Goal: Information Seeking & Learning: Understand process/instructions

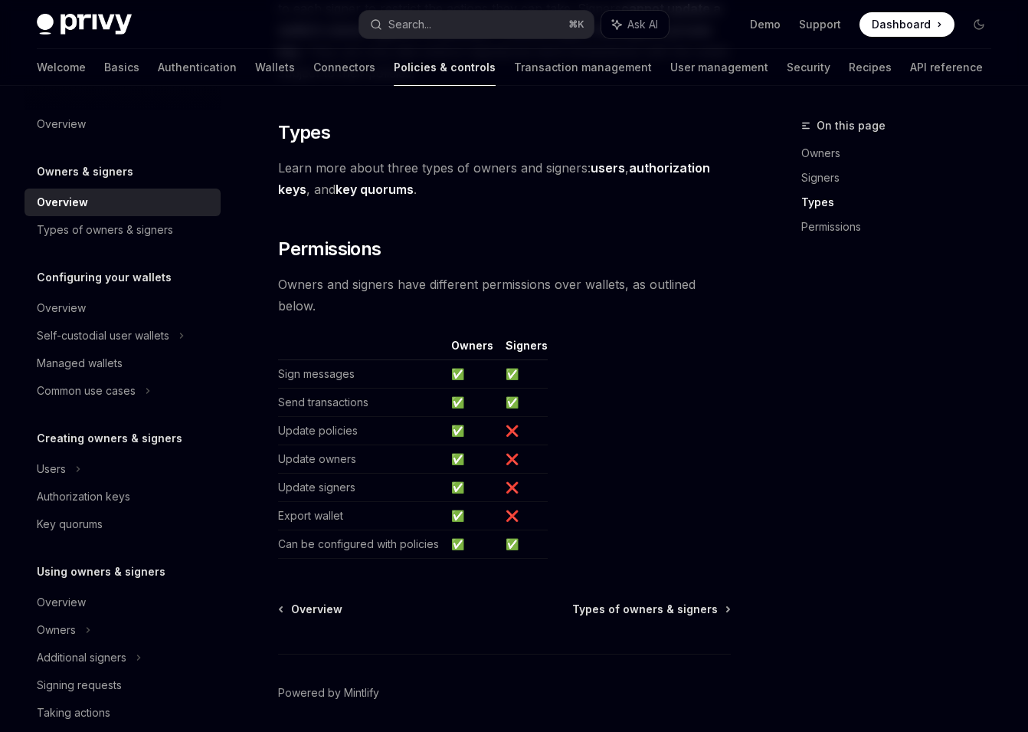
scroll to position [1356, 0]
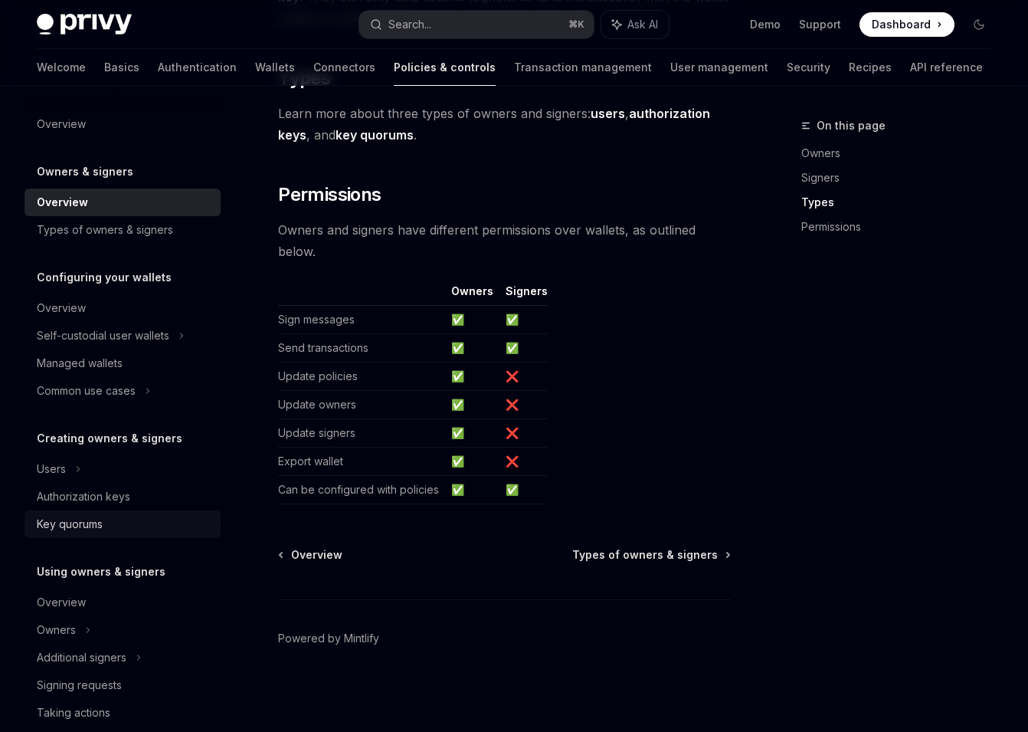
click at [85, 514] on link "Key quorums" at bounding box center [123, 524] width 196 height 28
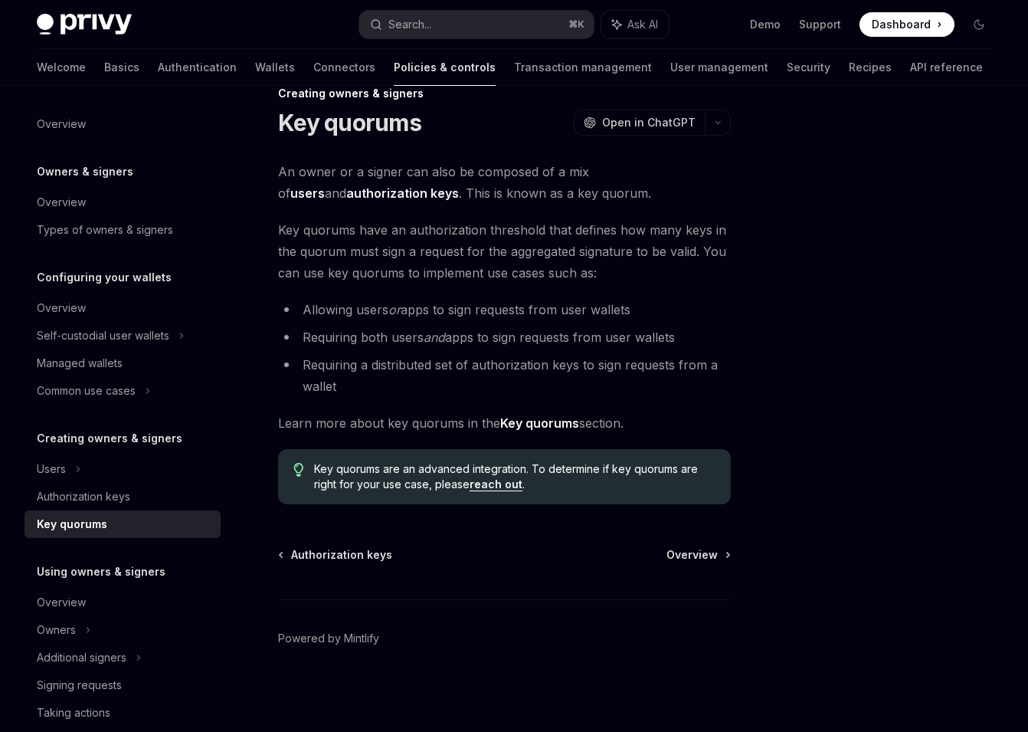
scroll to position [19, 0]
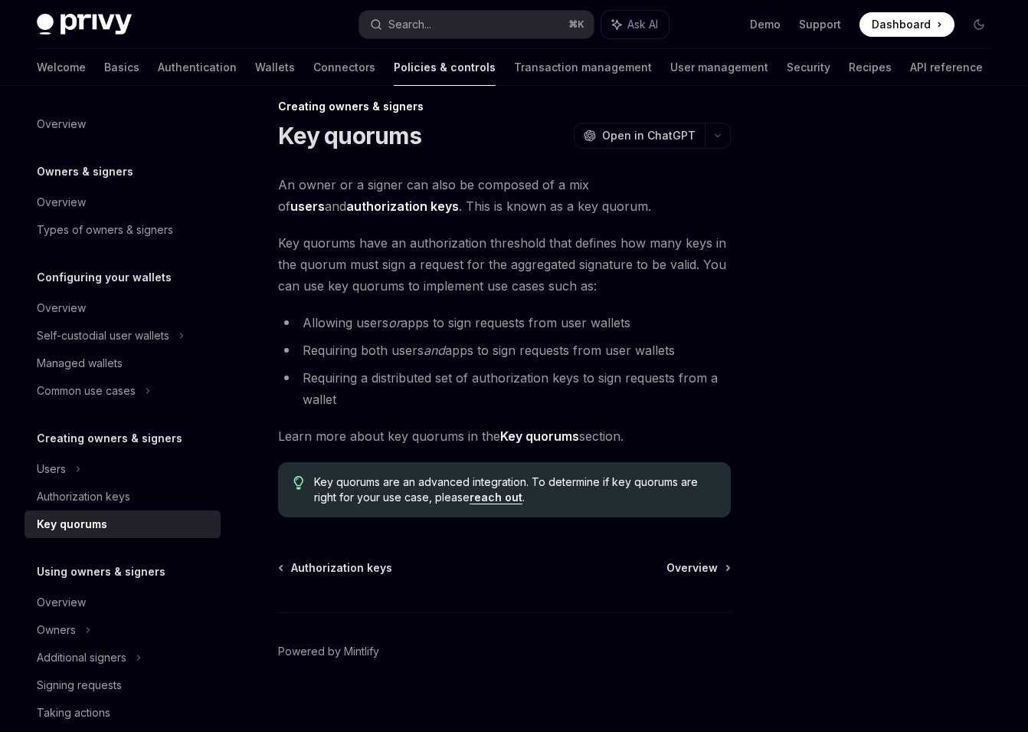
click at [533, 436] on strong "Key quorums" at bounding box center [539, 435] width 79 height 15
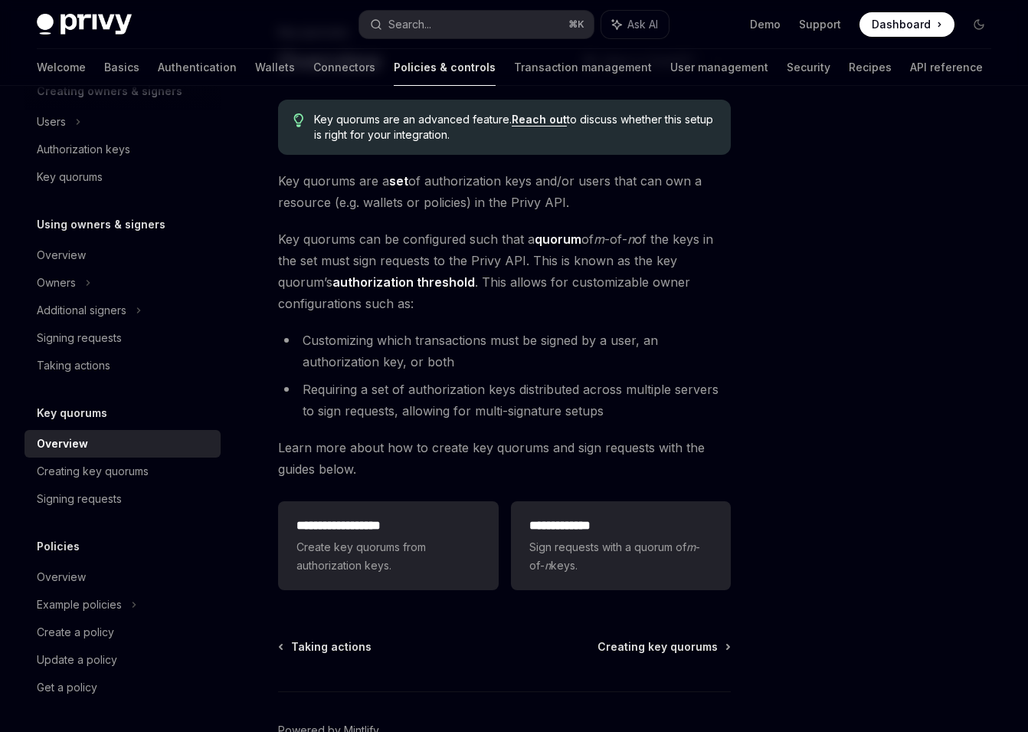
scroll to position [96, 0]
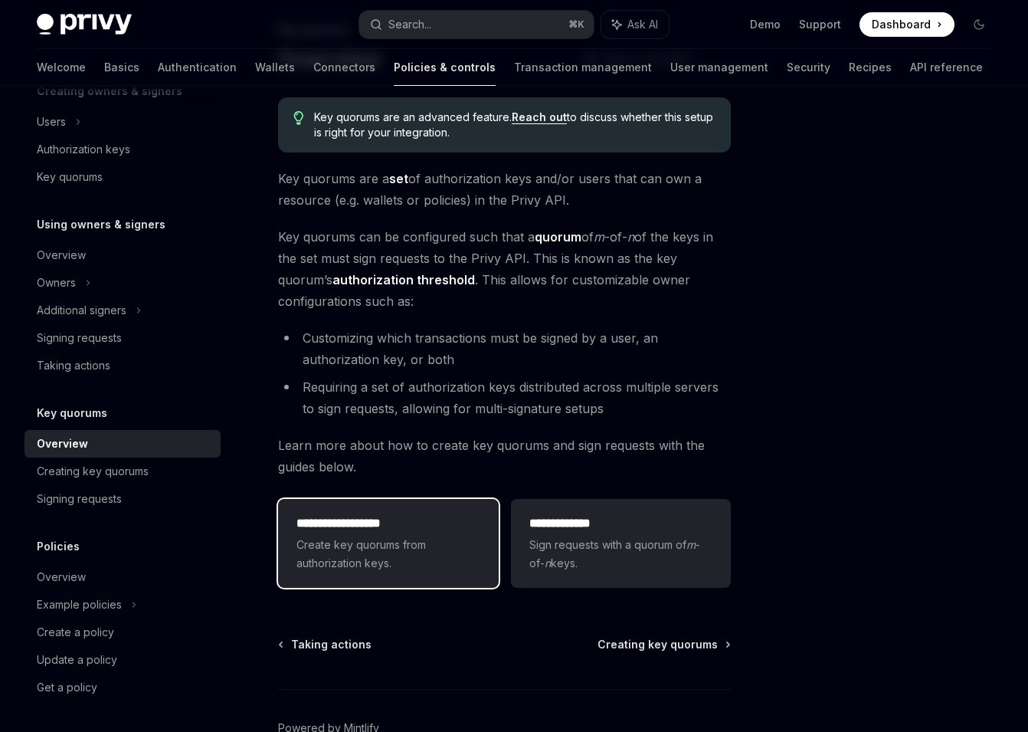
click at [378, 519] on h2 "**********" at bounding box center [387, 523] width 183 height 18
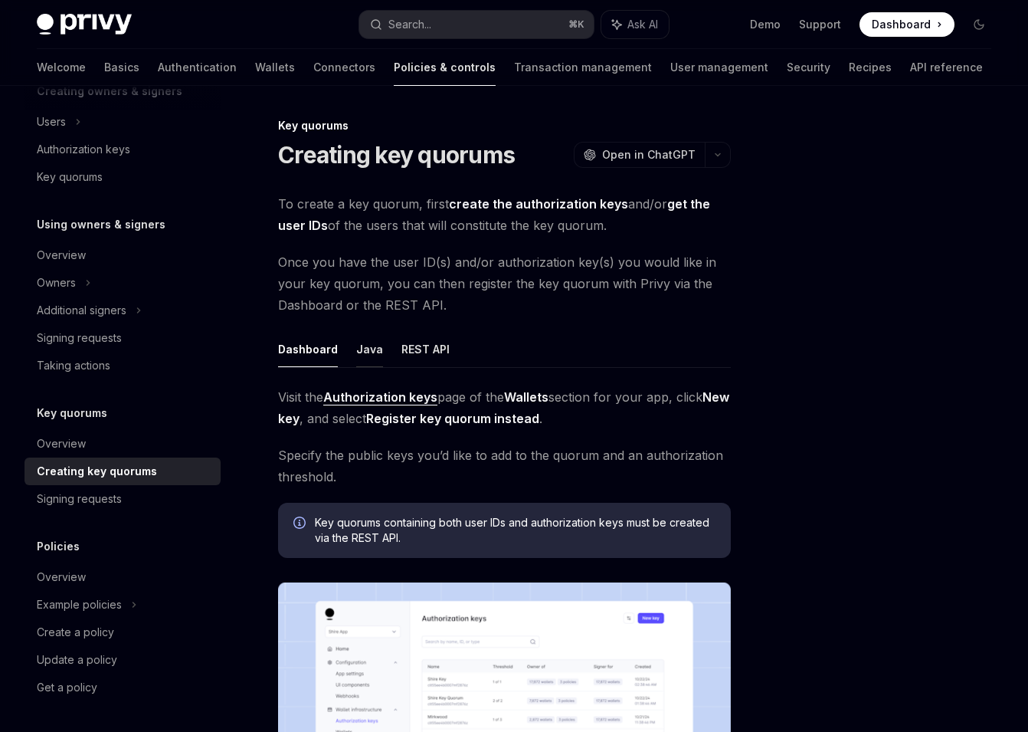
click at [374, 359] on button "Java" at bounding box center [369, 349] width 27 height 36
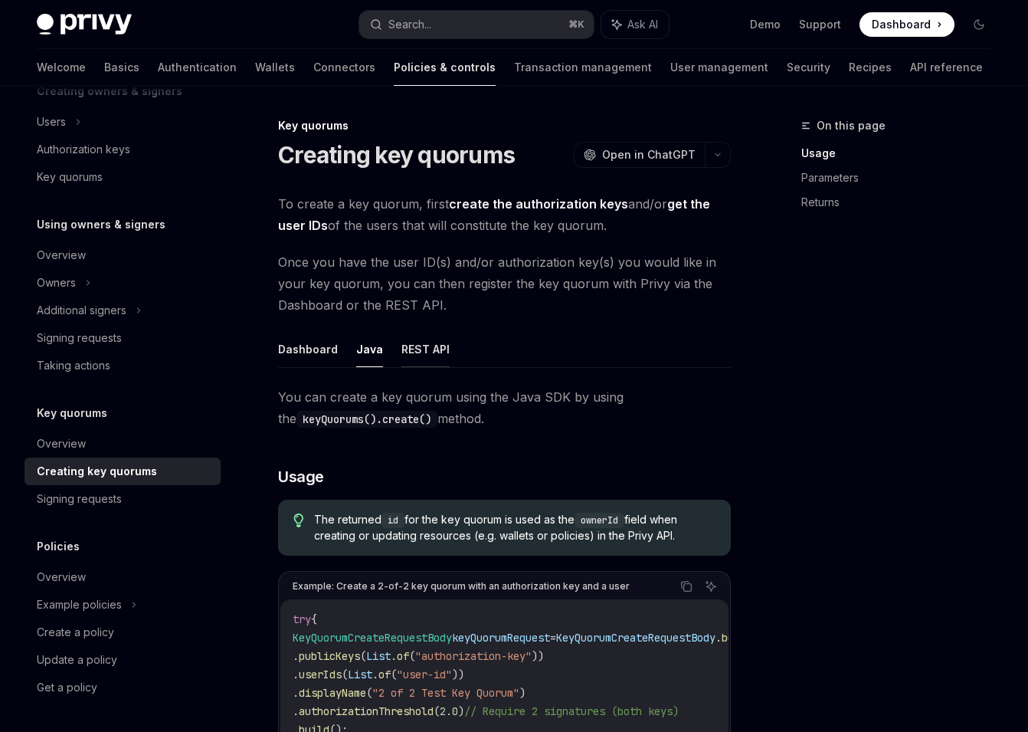
click at [405, 357] on button "REST API" at bounding box center [425, 349] width 48 height 36
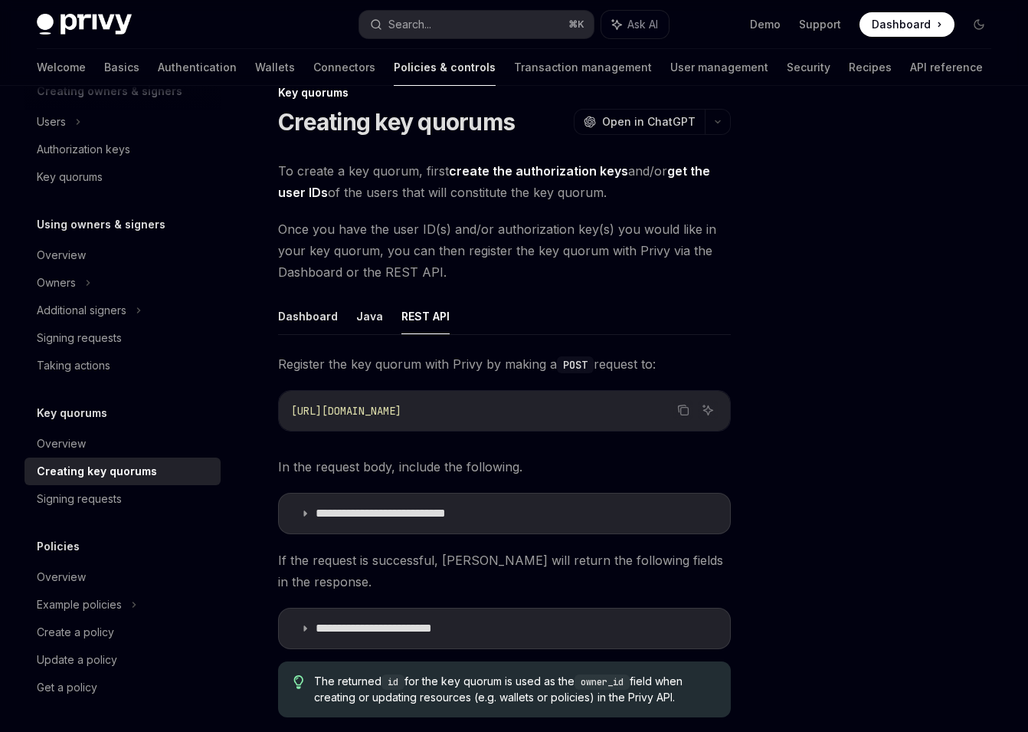
scroll to position [32, 0]
click at [296, 324] on button "Dashboard" at bounding box center [308, 317] width 60 height 36
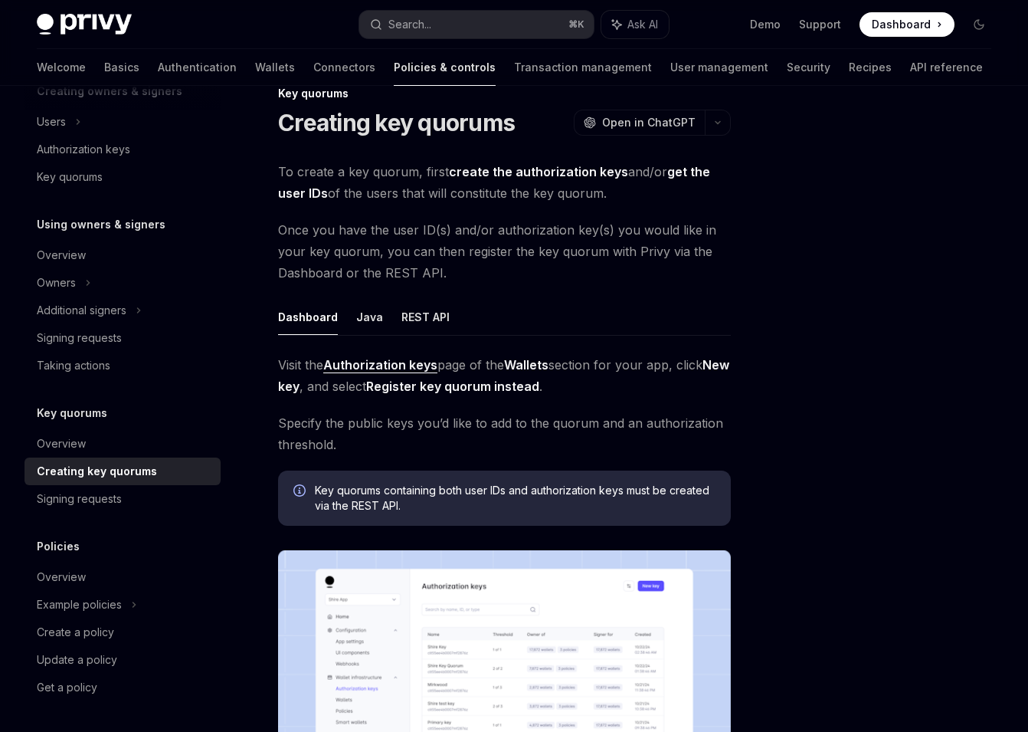
click at [529, 173] on link "create the authorization keys" at bounding box center [538, 172] width 179 height 16
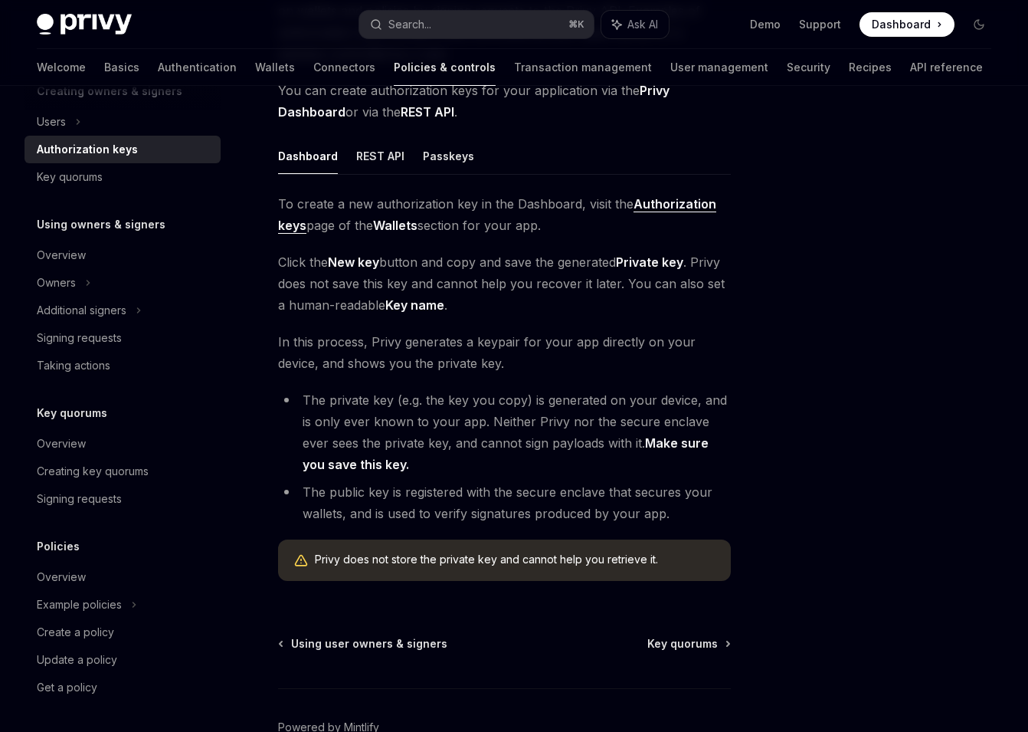
scroll to position [202, 0]
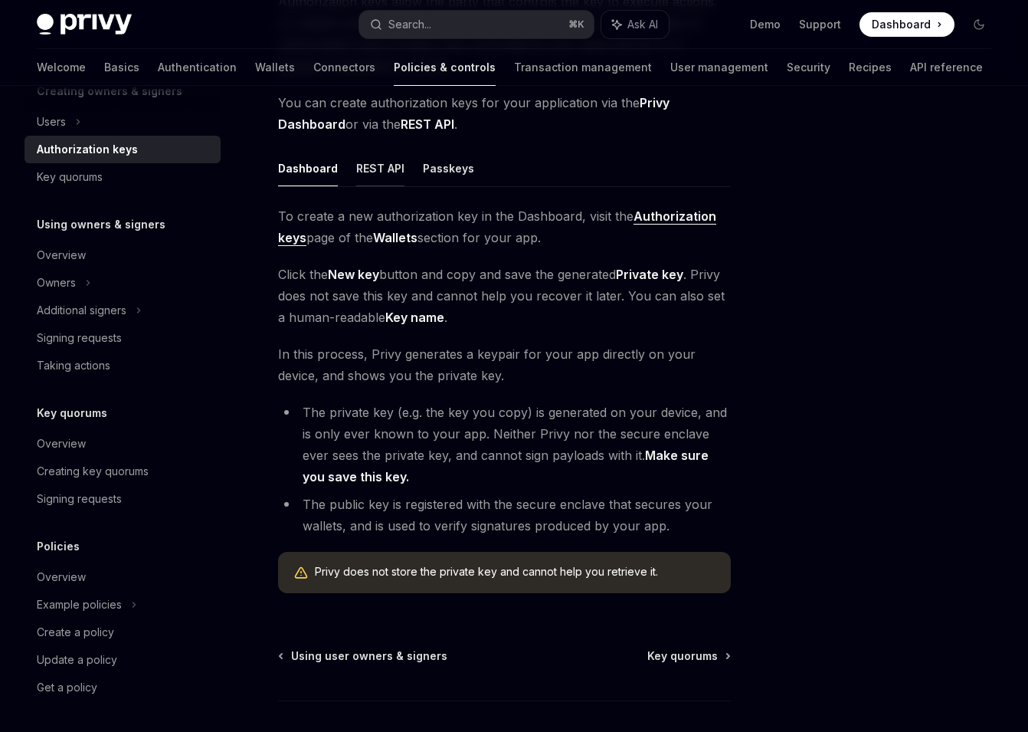
click at [384, 168] on button "REST API" at bounding box center [380, 168] width 48 height 36
type textarea "*"
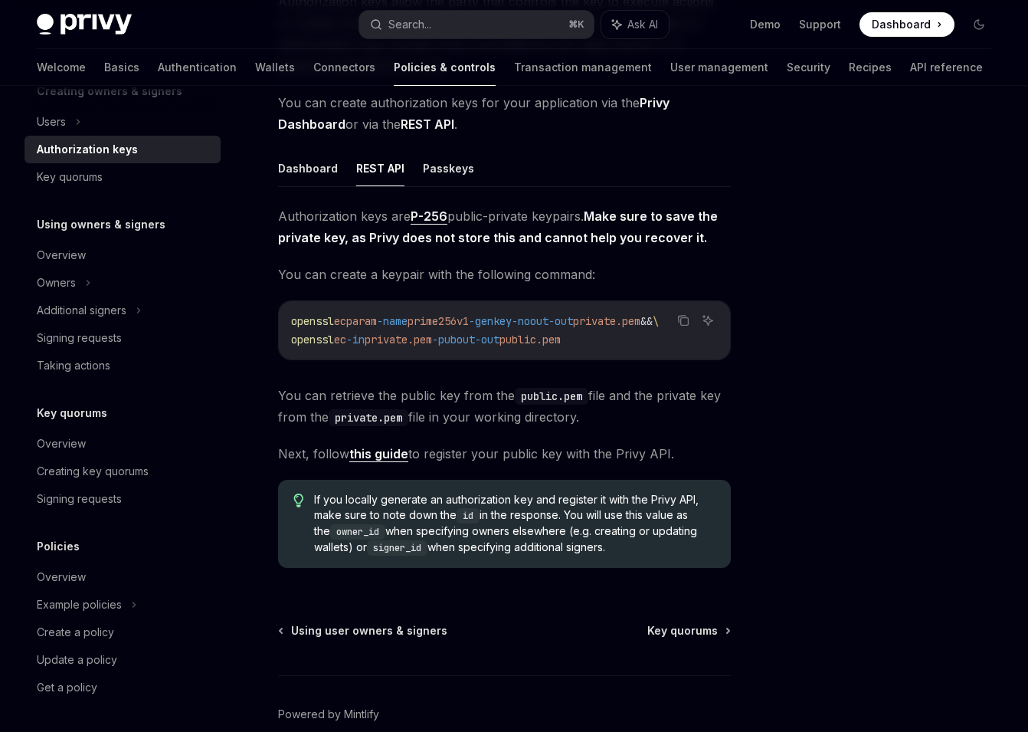
click at [365, 332] on span "-in" at bounding box center [355, 339] width 18 height 14
drag, startPoint x: 721, startPoint y: 333, endPoint x: 691, endPoint y: 327, distance: 30.5
click at [718, 333] on code "openssl ecparam -name prime256v1 -genkey -noout -out private.pem && \ openssl e…" at bounding box center [504, 330] width 427 height 37
click at [682, 326] on icon "Copy the contents from the code block" at bounding box center [685, 322] width 8 height 8
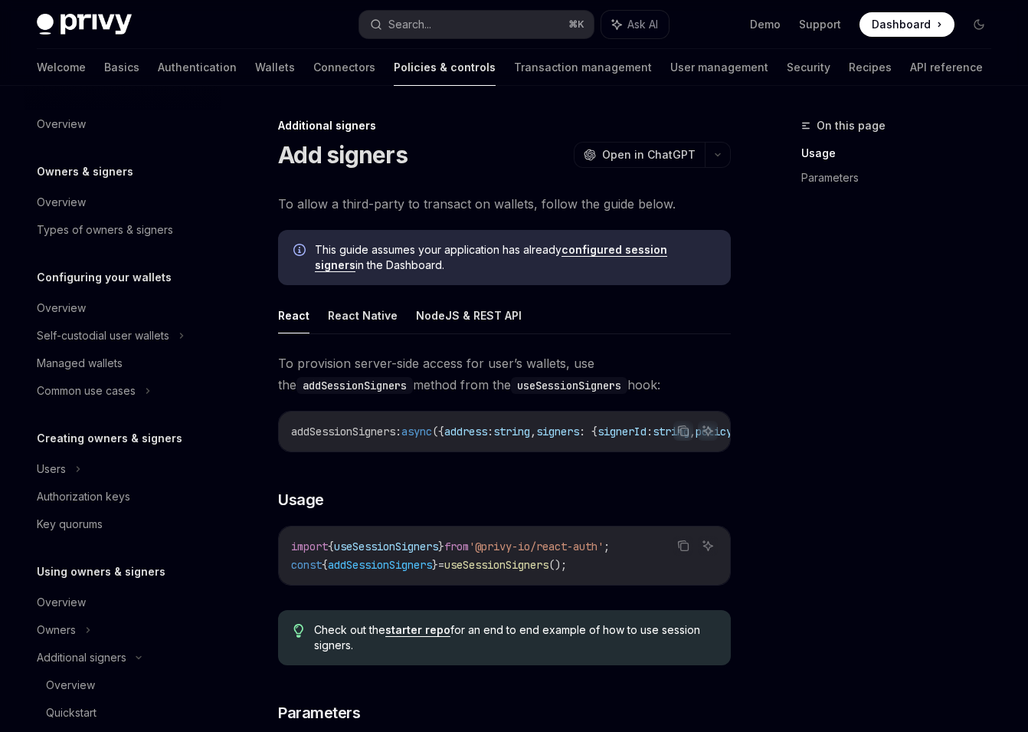
scroll to position [359, 0]
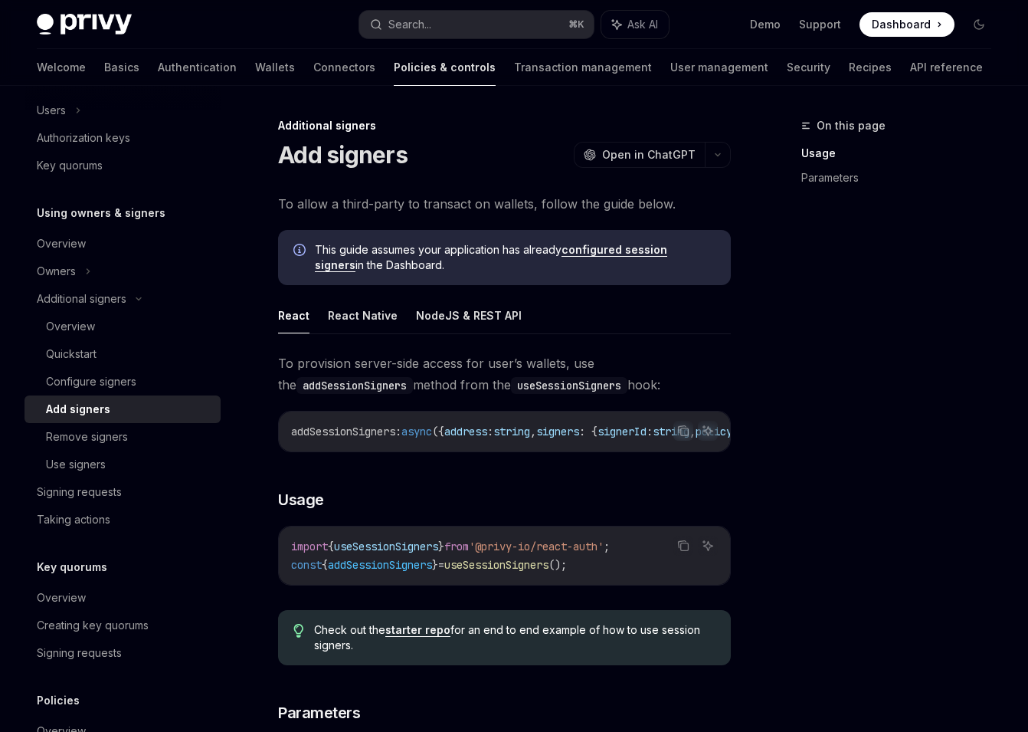
drag, startPoint x: 376, startPoint y: 408, endPoint x: 355, endPoint y: 414, distance: 22.1
click at [346, 428] on span "addSessionSigners" at bounding box center [343, 431] width 104 height 14
copy span "addSessionSigners"
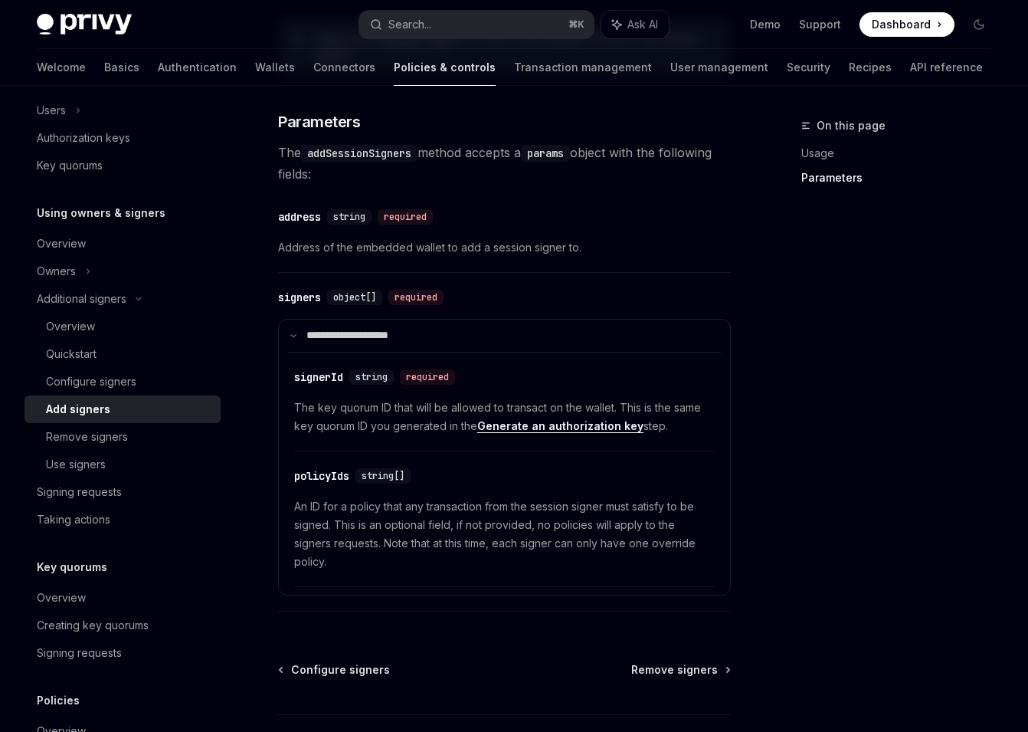
scroll to position [596, 0]
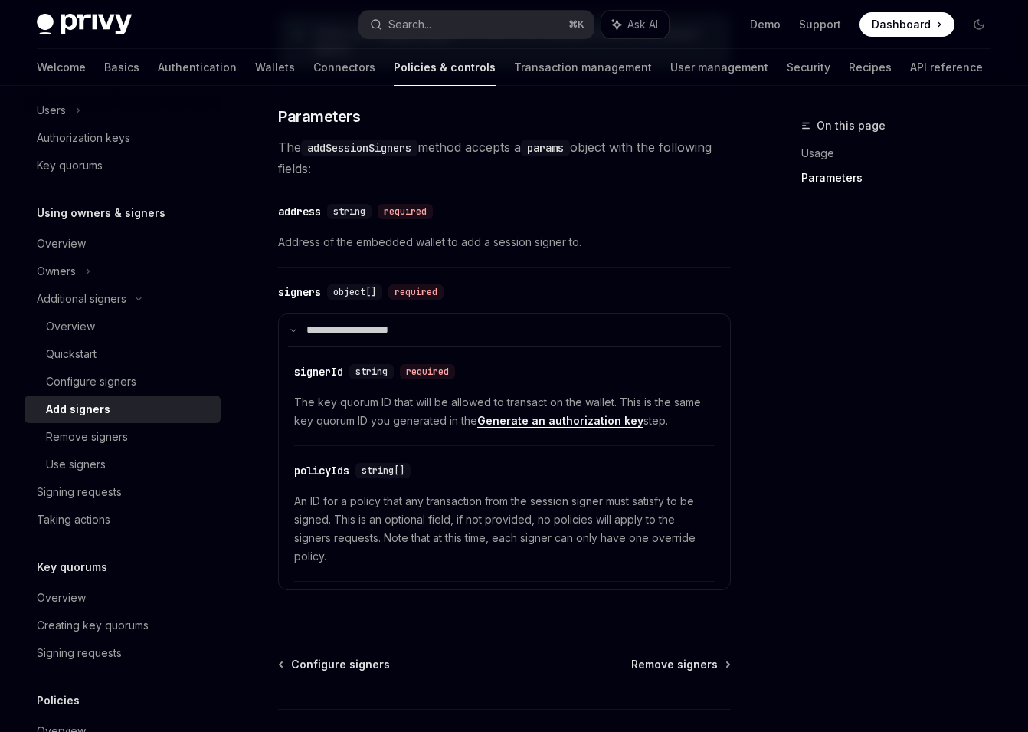
click at [618, 294] on div "​ signers object[] required" at bounding box center [496, 292] width 437 height 18
click at [611, 293] on div "​ signers object[] required" at bounding box center [496, 292] width 437 height 18
drag, startPoint x: 346, startPoint y: 167, endPoint x: 356, endPoint y: 152, distance: 18.3
click at [346, 167] on span "The addSessionSigners method accepts a params object with the following fields:" at bounding box center [504, 157] width 453 height 43
click at [357, 152] on code "addSessionSigners" at bounding box center [359, 147] width 116 height 17
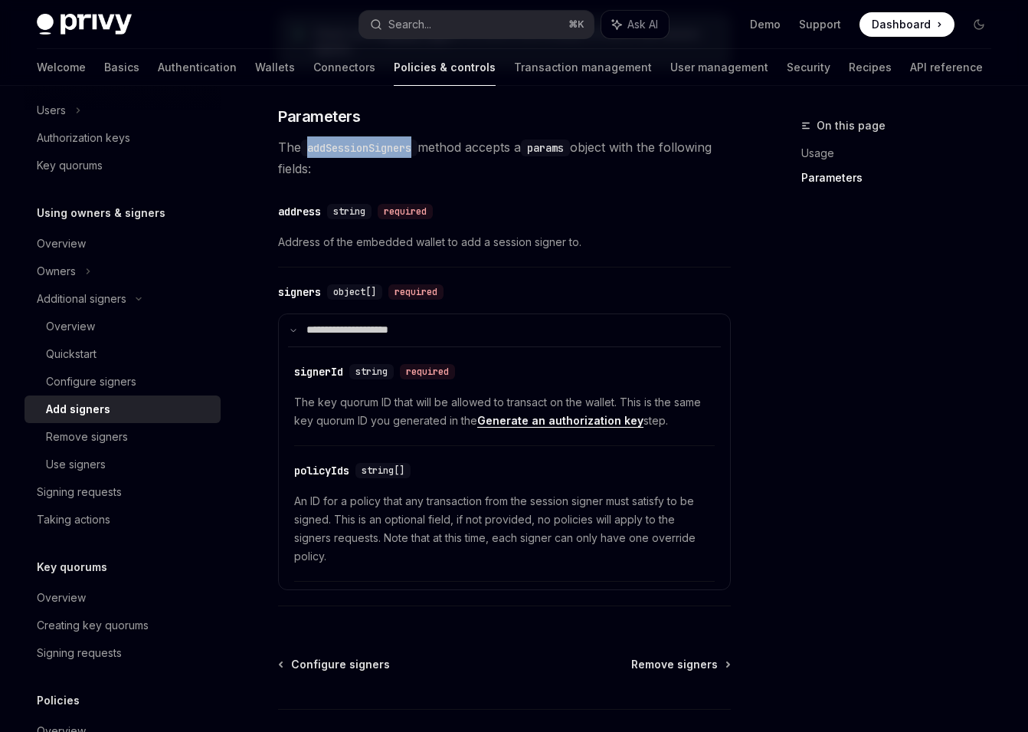
click at [357, 152] on code "addSessionSigners" at bounding box center [359, 147] width 116 height 17
copy code "addSessionSigners"
drag, startPoint x: 577, startPoint y: 277, endPoint x: 435, endPoint y: 199, distance: 161.8
click at [575, 277] on div "**********" at bounding box center [504, 184] width 453 height 857
drag, startPoint x: 369, startPoint y: 171, endPoint x: 382, endPoint y: 38, distance: 133.2
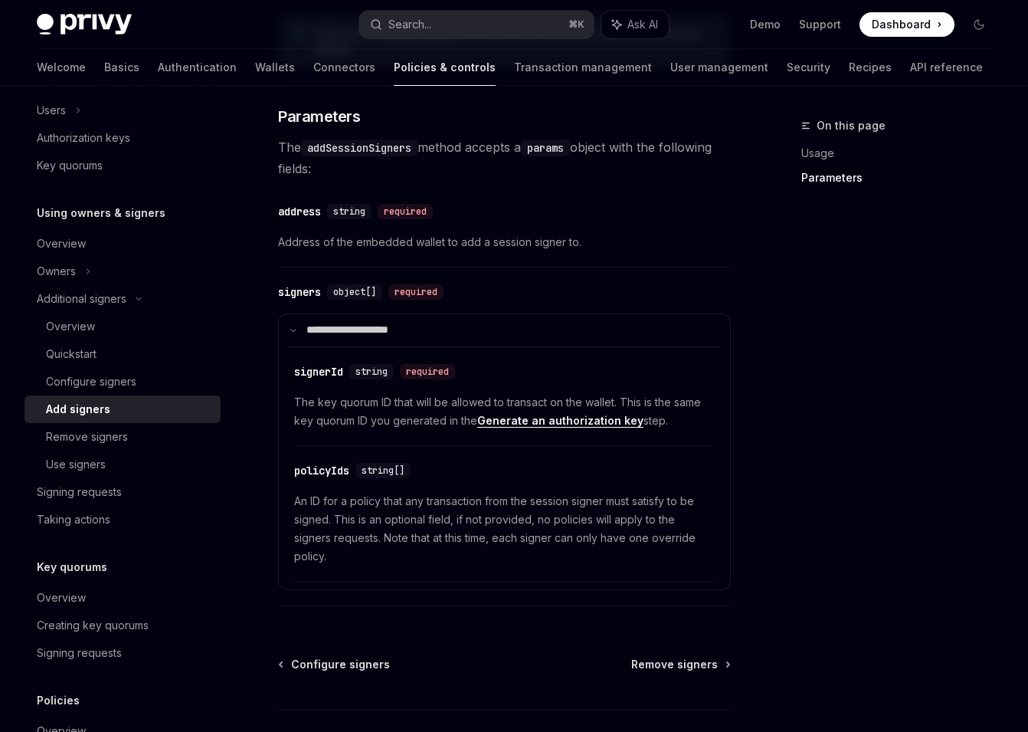
click at [369, 171] on span "The addSessionSigners method accepts a params object with the following fields:" at bounding box center [504, 157] width 453 height 43
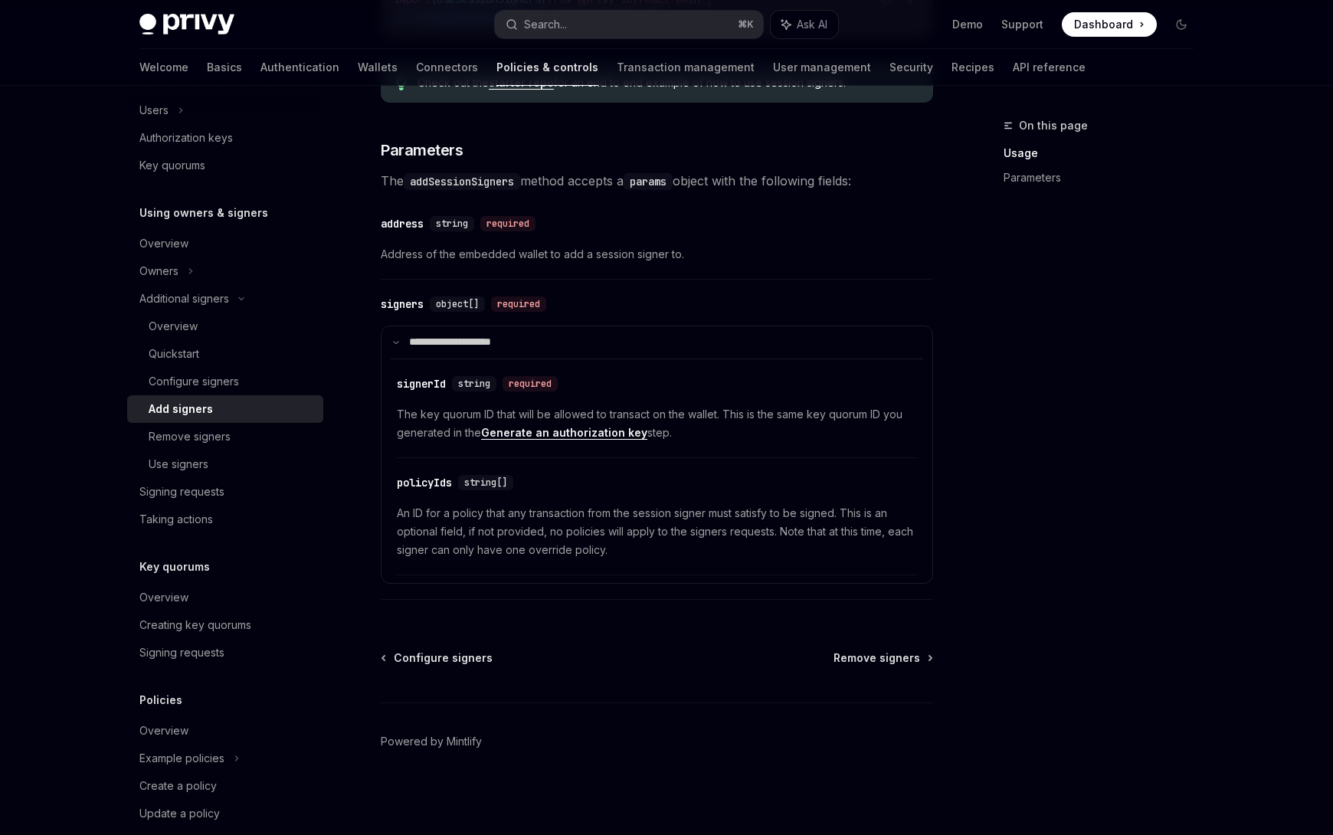
scroll to position [0, 0]
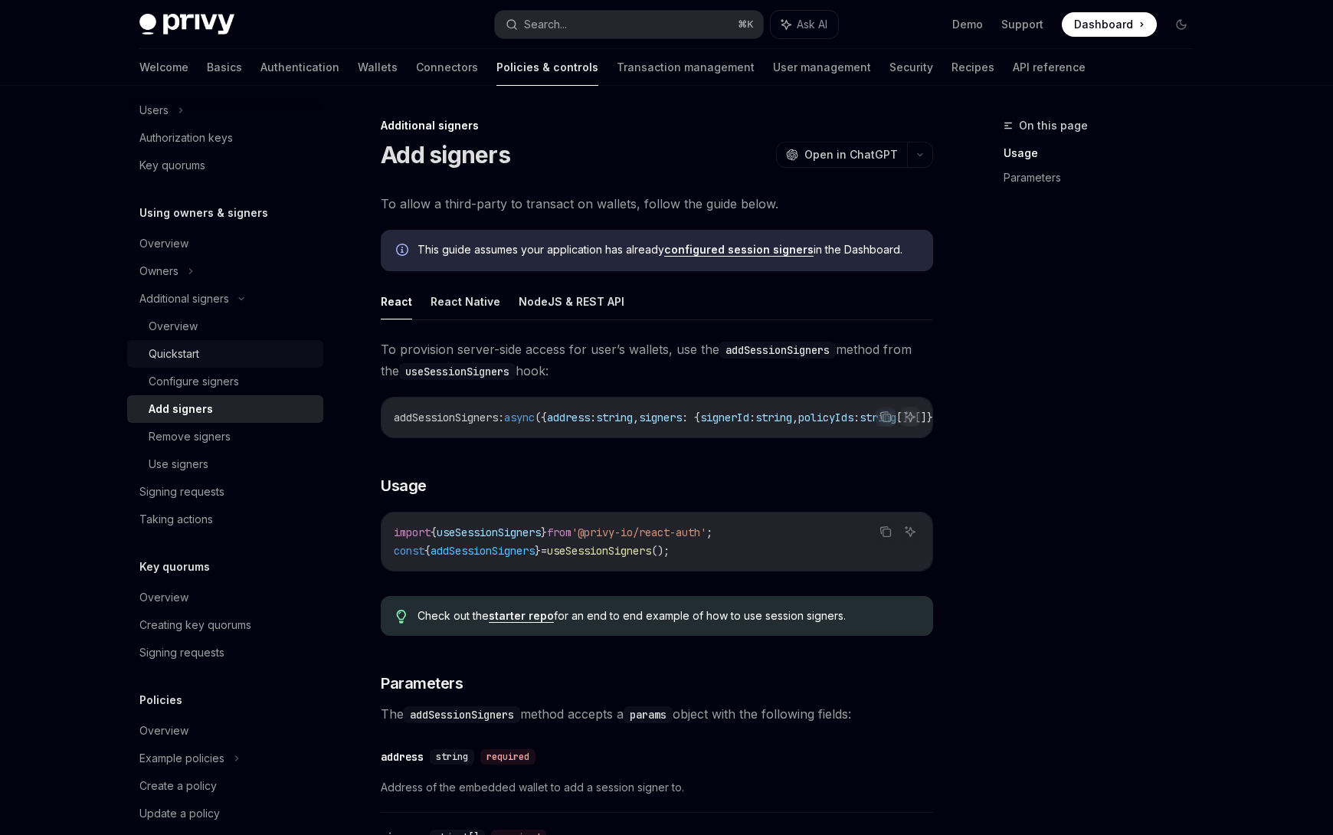
click at [182, 349] on div "Quickstart" at bounding box center [174, 354] width 51 height 18
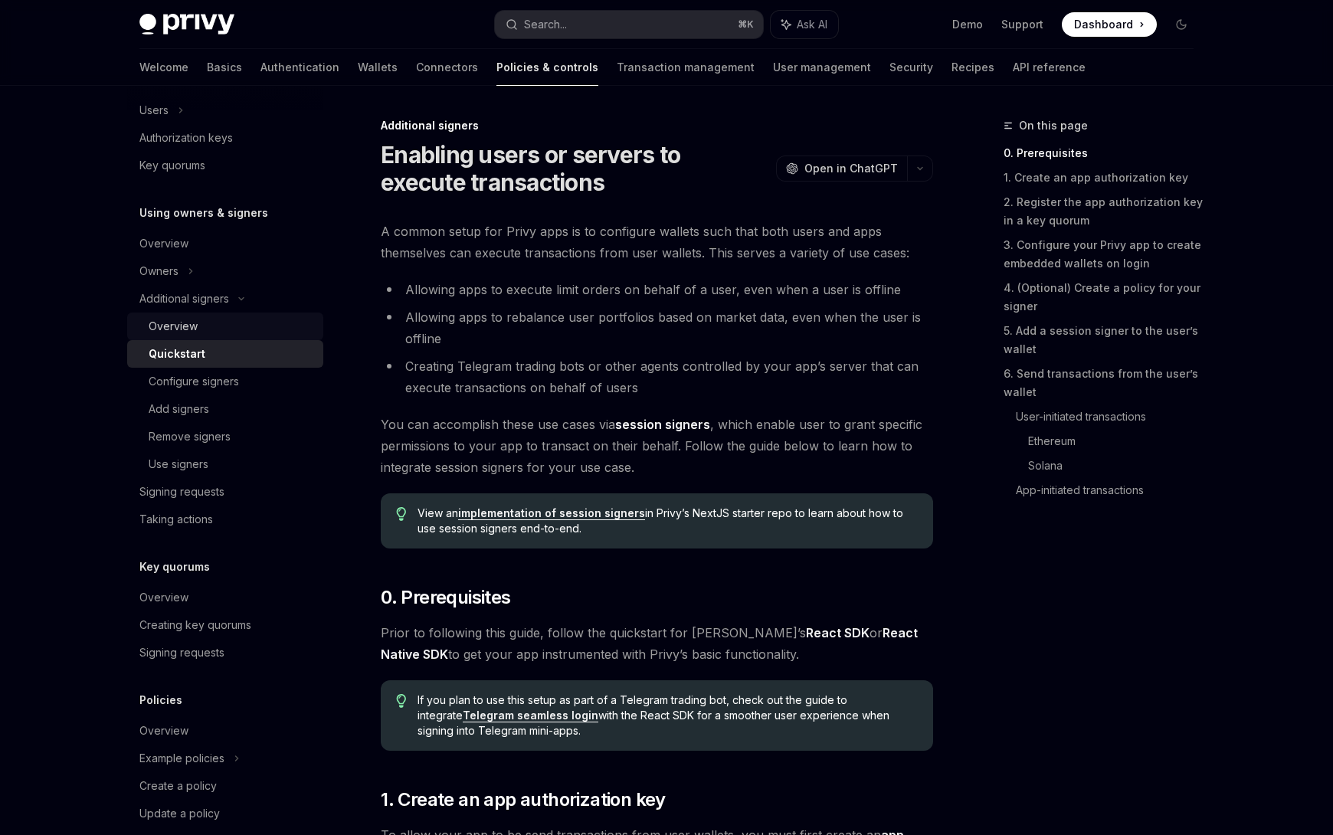
click at [185, 332] on div "Overview" at bounding box center [173, 326] width 49 height 18
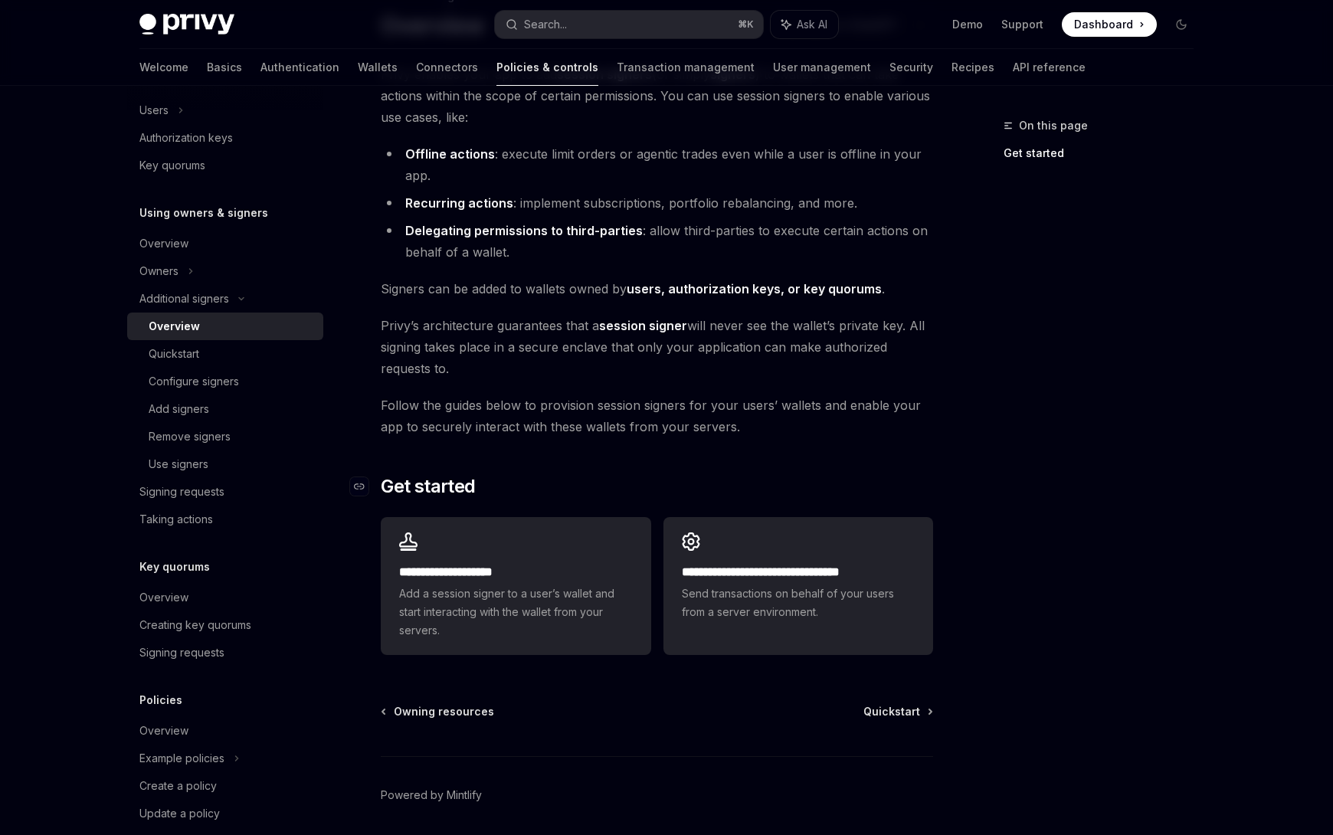
scroll to position [183, 0]
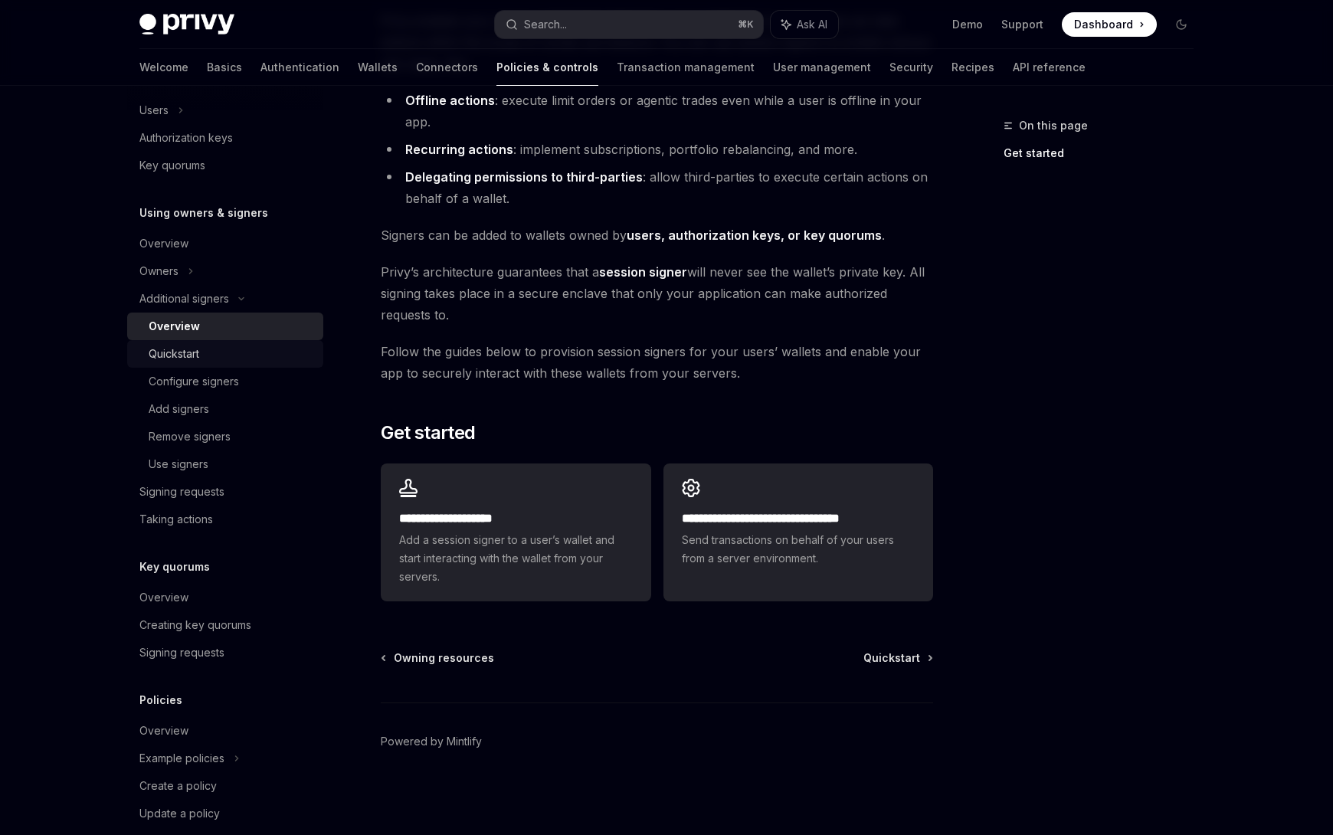
click at [202, 356] on div "Quickstart" at bounding box center [231, 354] width 165 height 18
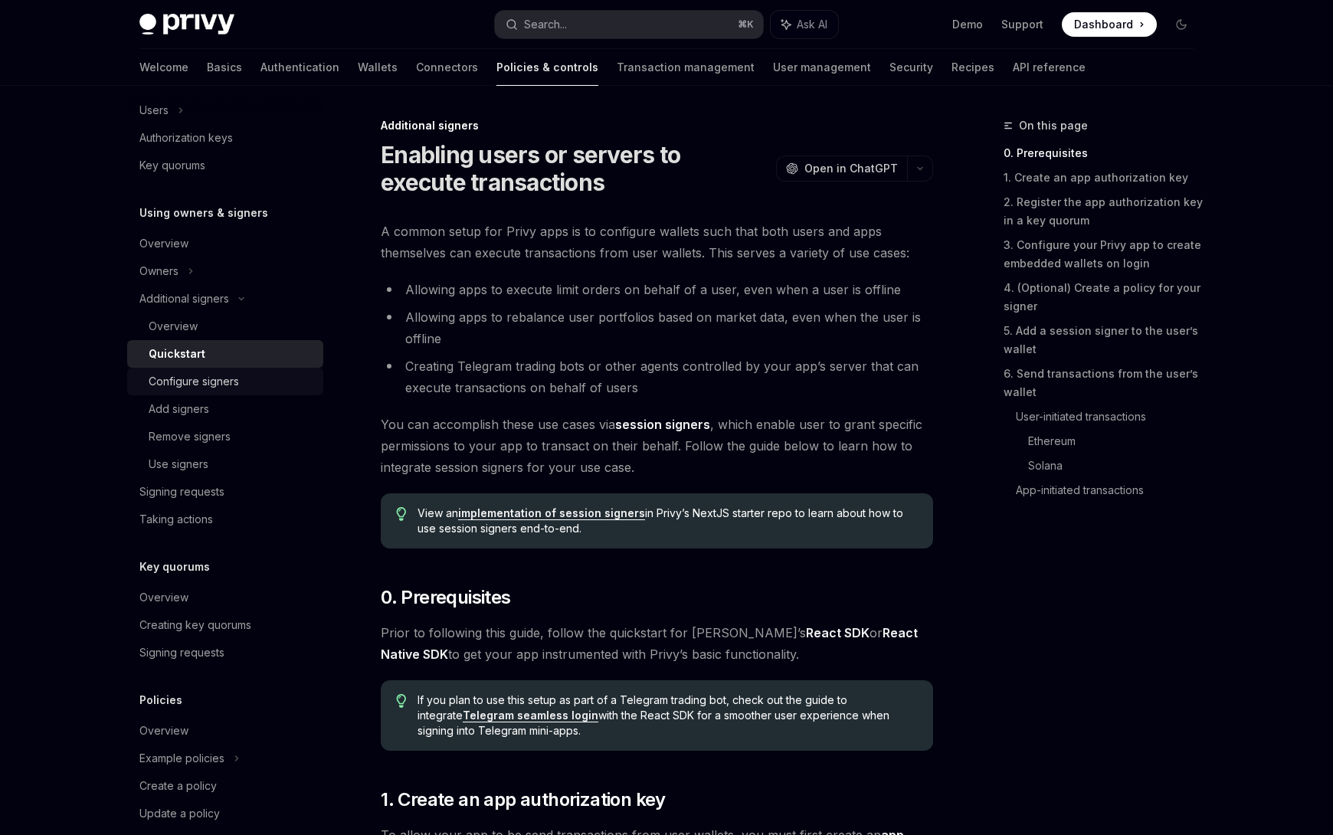
click at [187, 378] on div "Configure signers" at bounding box center [194, 381] width 90 height 18
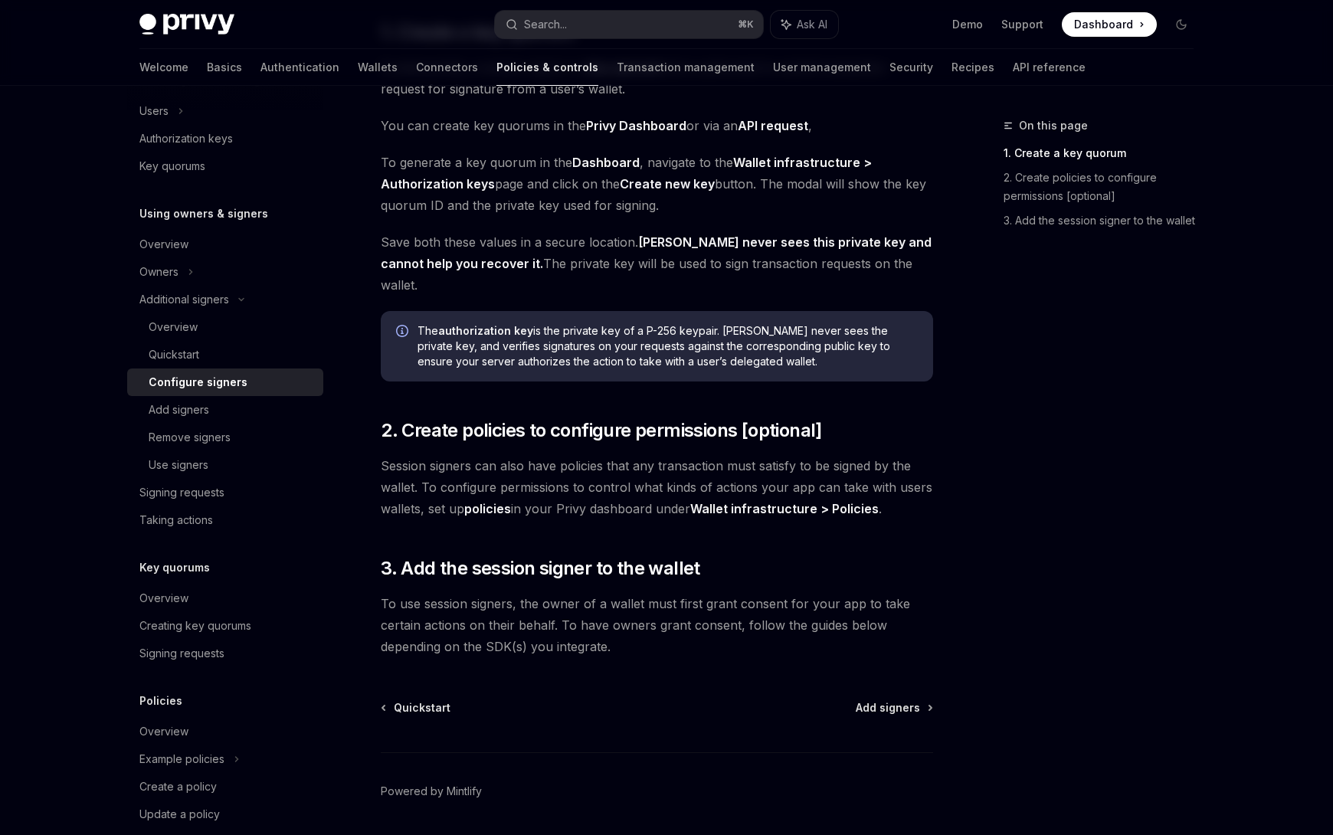
scroll to position [281, 0]
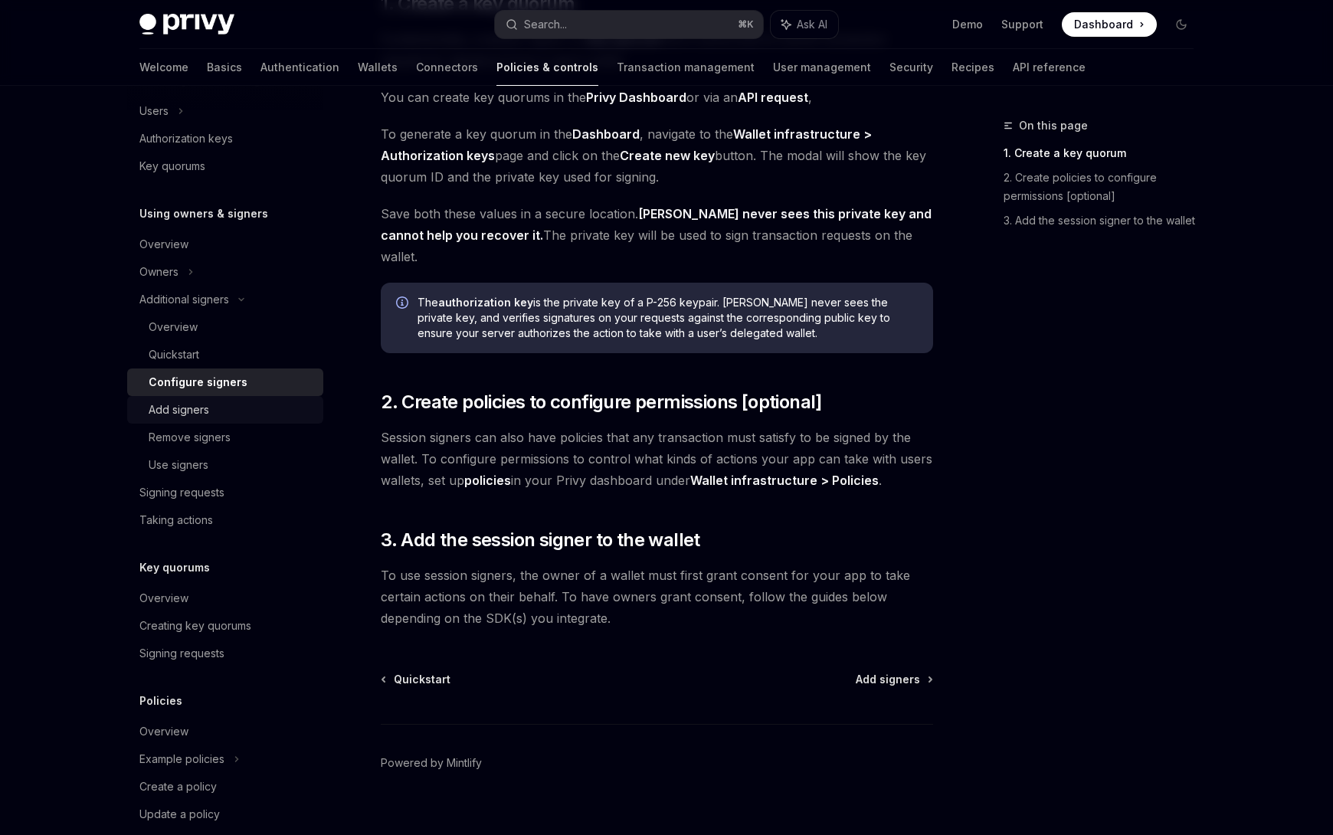
click at [182, 414] on div "Add signers" at bounding box center [179, 410] width 61 height 18
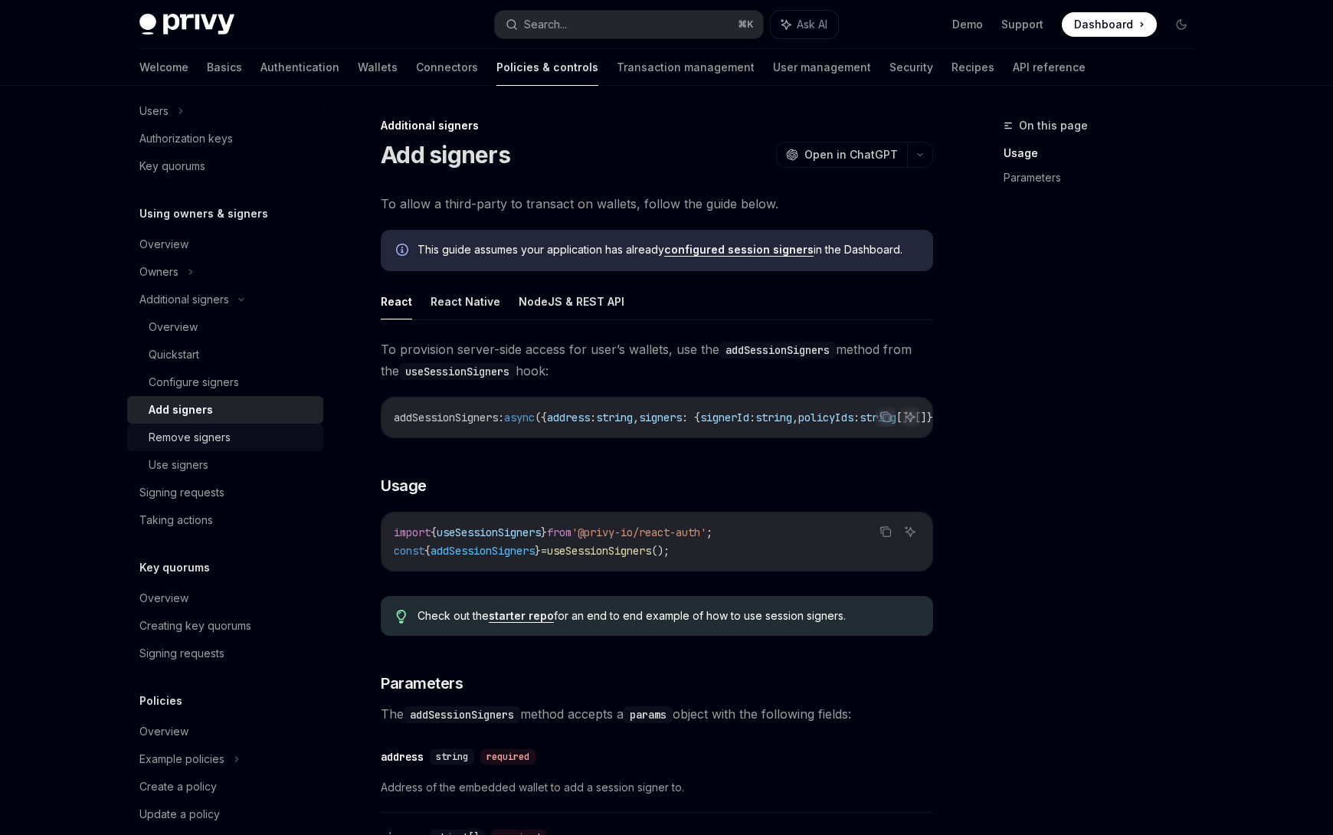
click at [179, 434] on div "Remove signers" at bounding box center [190, 437] width 82 height 18
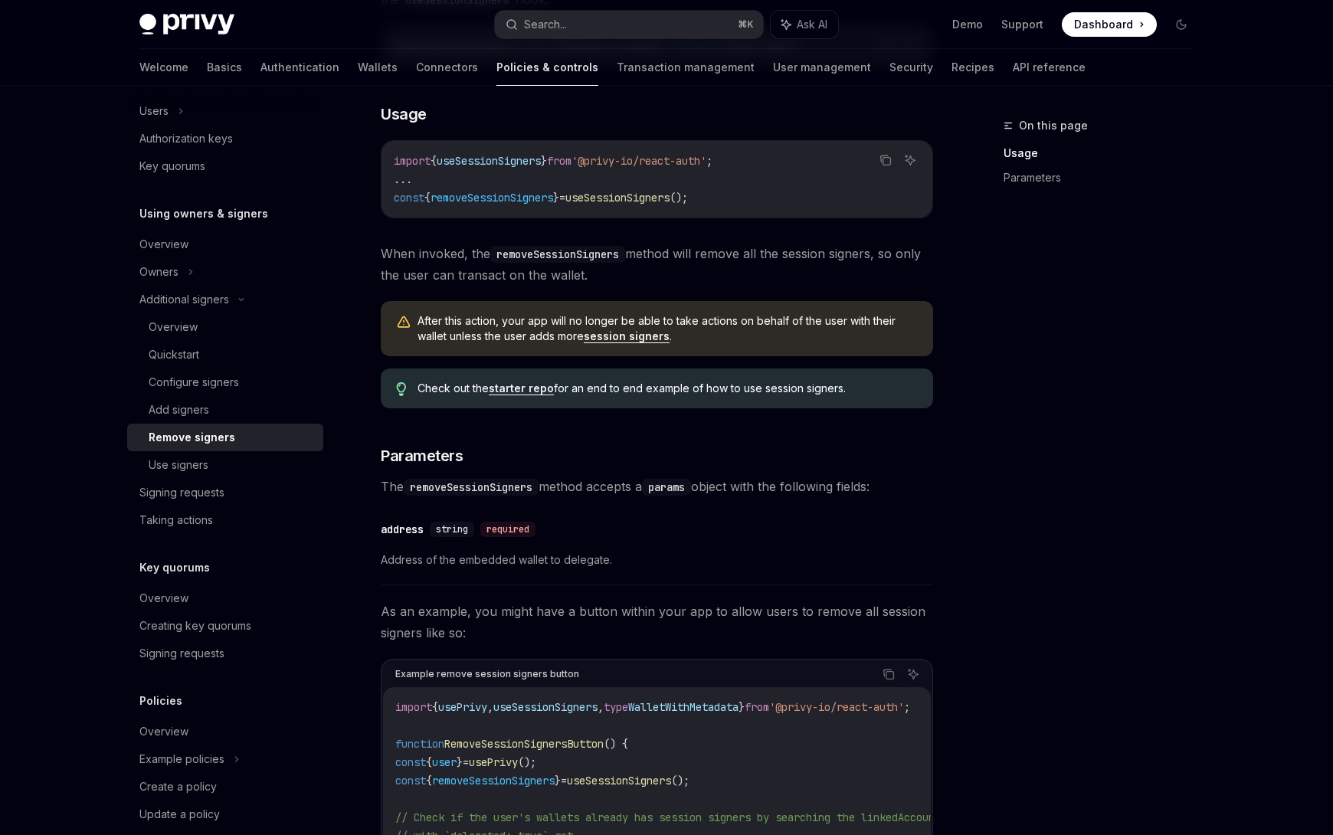
scroll to position [301, 0]
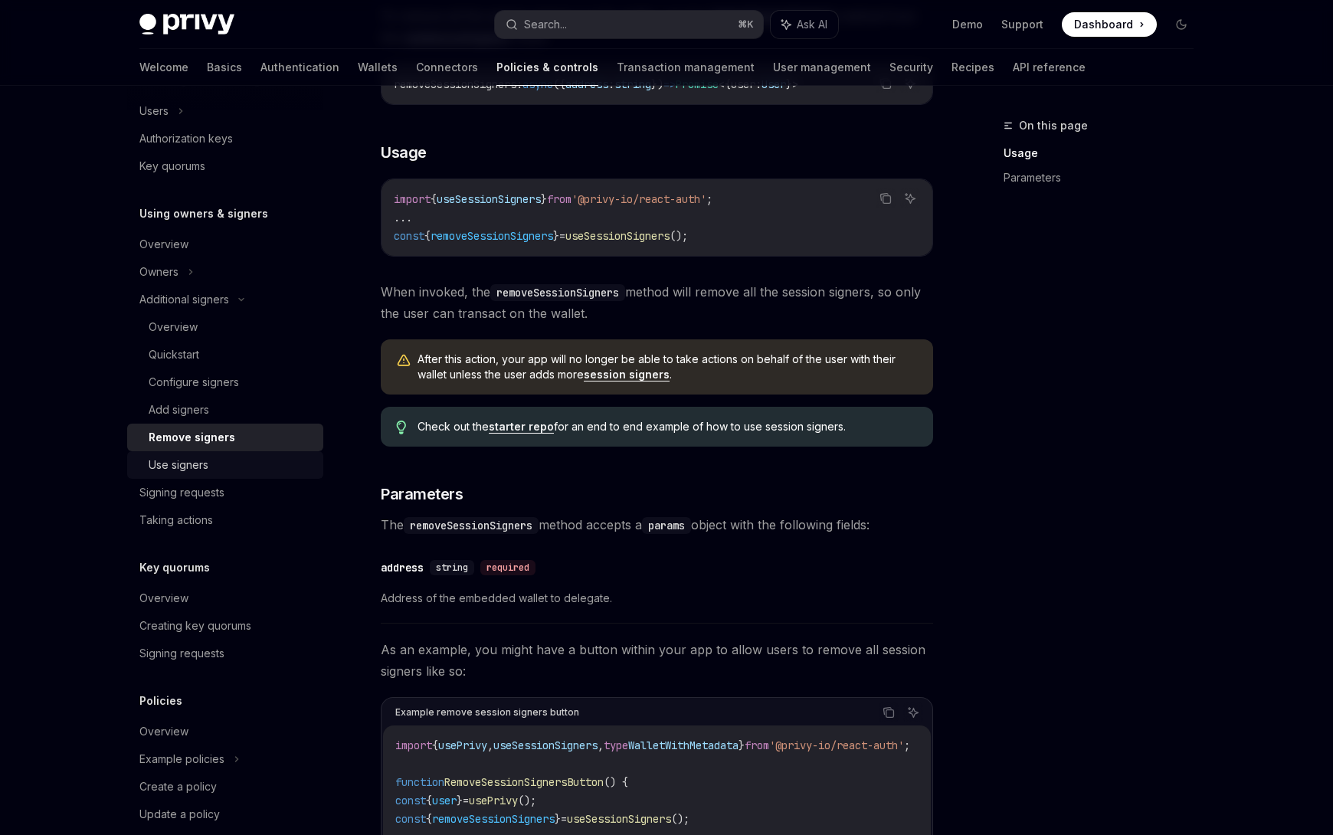
click at [160, 466] on div "Use signers" at bounding box center [179, 465] width 60 height 18
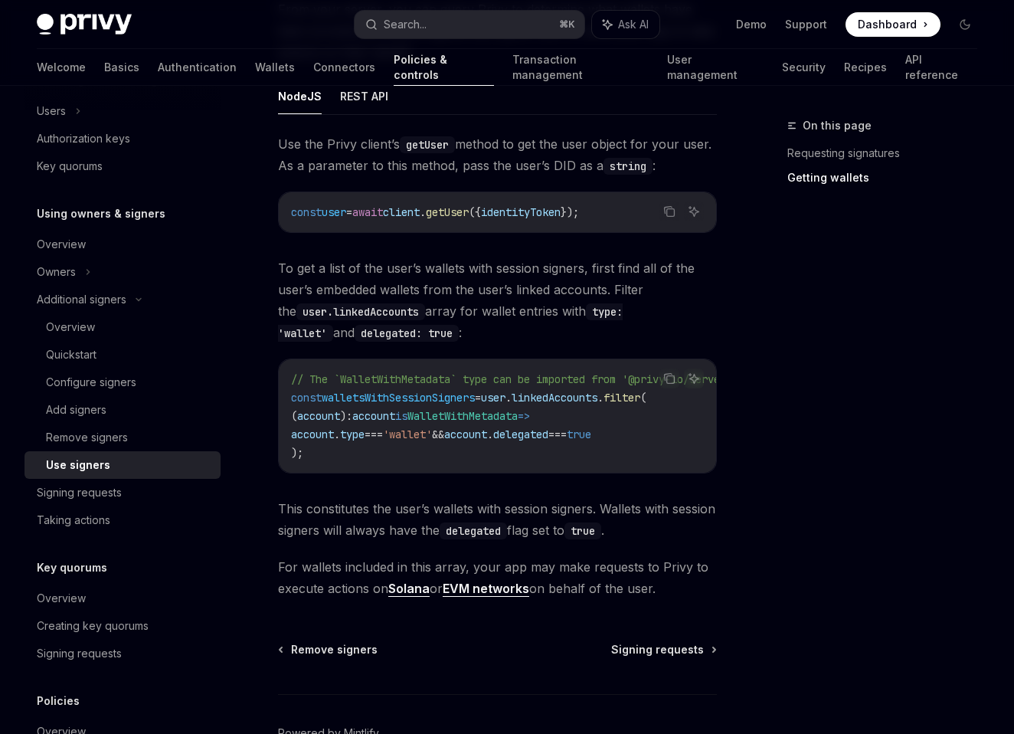
scroll to position [793, 0]
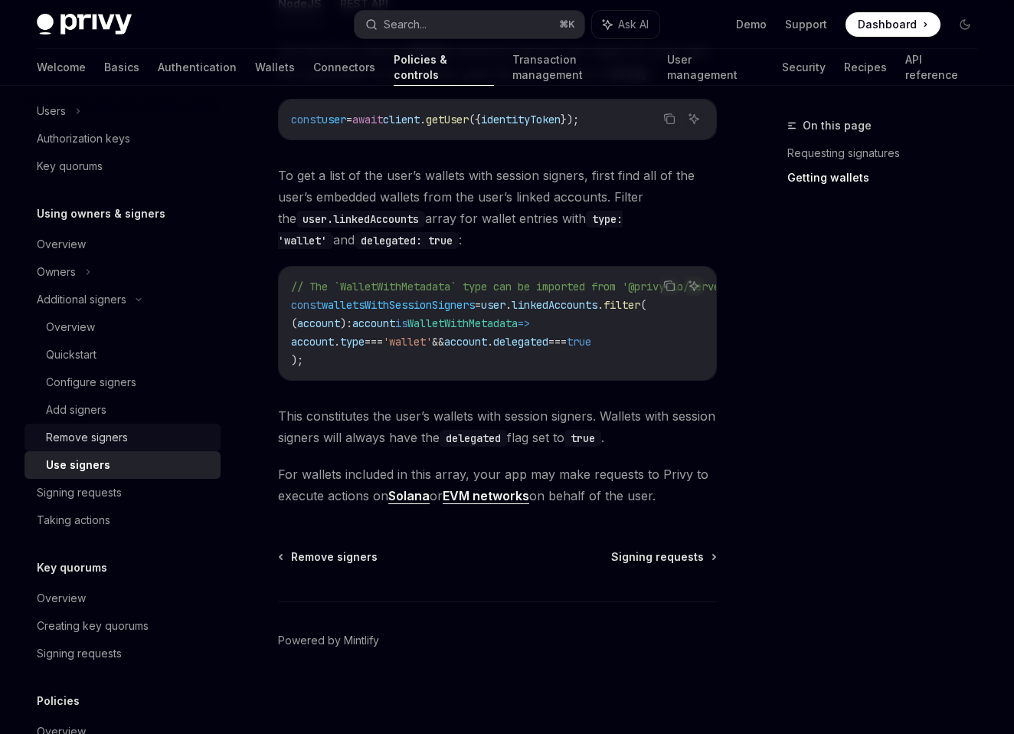
click at [73, 433] on div "Remove signers" at bounding box center [87, 437] width 82 height 18
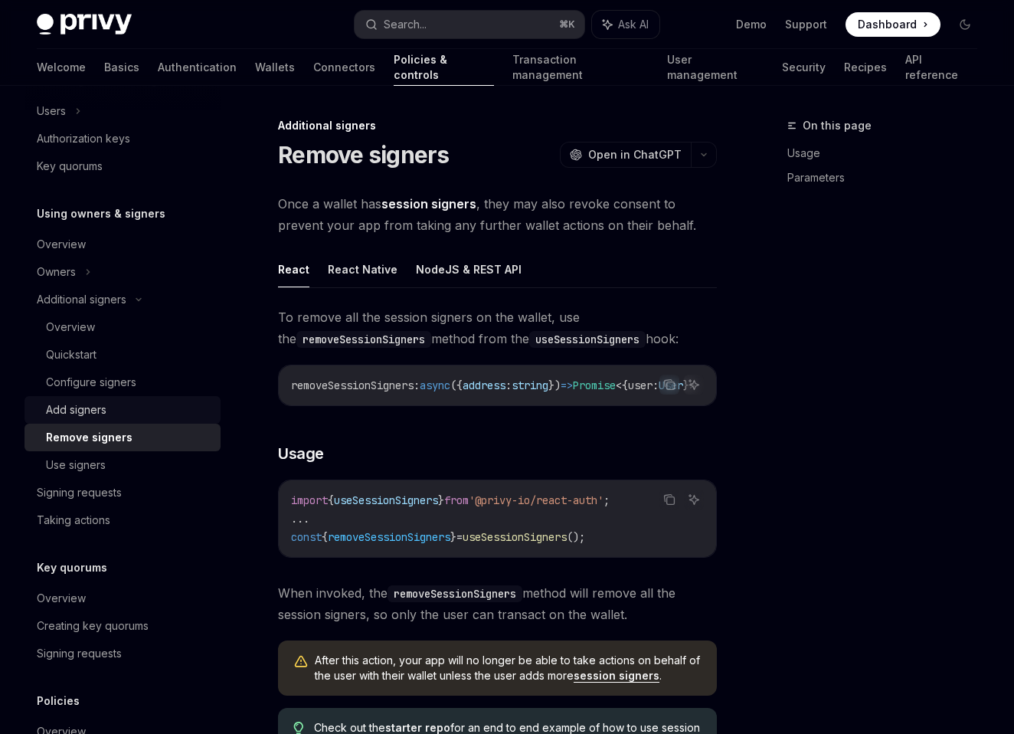
click at [71, 411] on div "Add signers" at bounding box center [76, 410] width 61 height 18
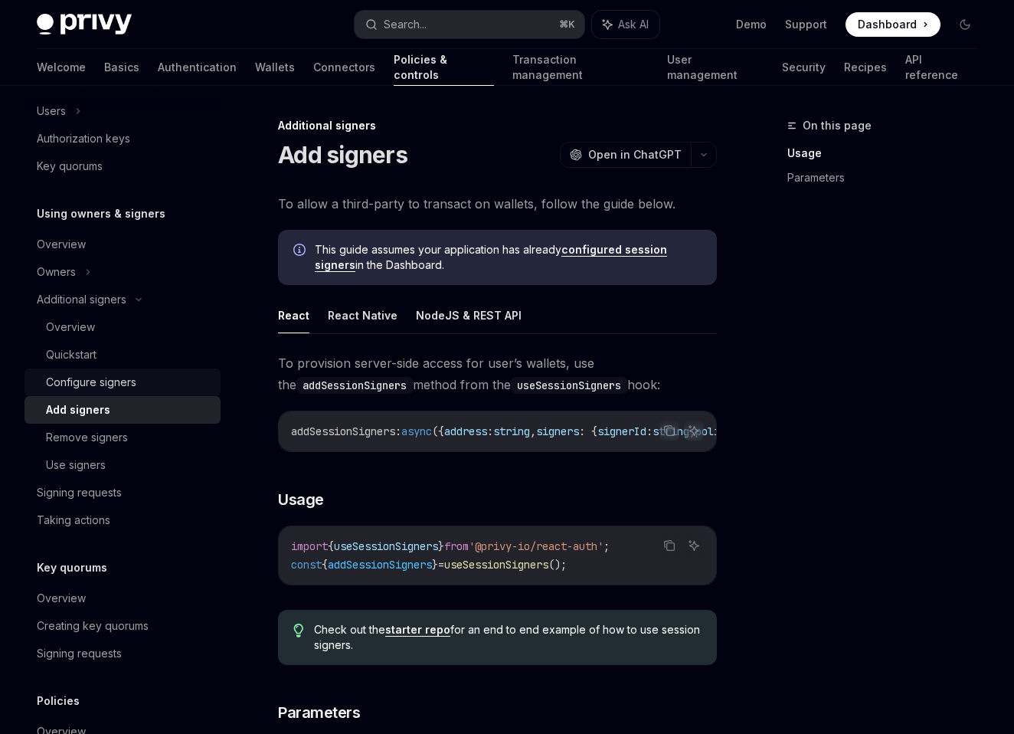
click at [115, 368] on link "Configure signers" at bounding box center [123, 382] width 196 height 28
type textarea "*"
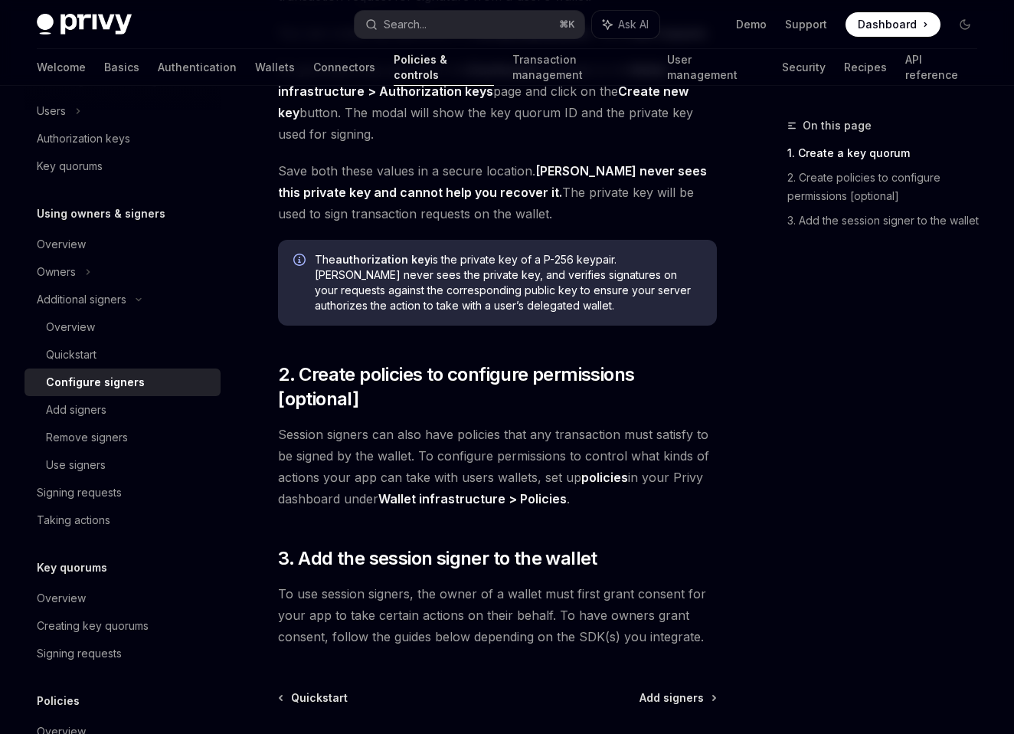
scroll to position [370, 0]
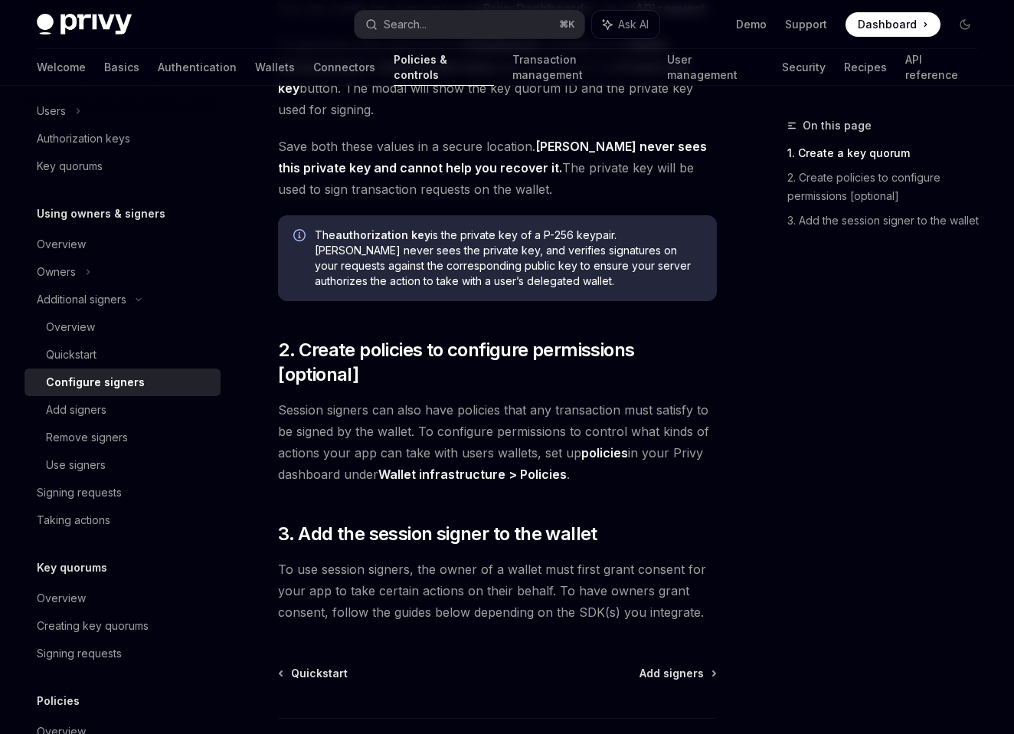
click at [564, 451] on span "Session signers can also have policies that any transaction must satisfy to be …" at bounding box center [497, 442] width 439 height 86
click at [568, 447] on span "Session signers can also have policies that any transaction must satisfy to be …" at bounding box center [497, 442] width 439 height 86
click at [509, 419] on span "Session signers can also have policies that any transaction must satisfy to be …" at bounding box center [497, 442] width 439 height 86
click at [404, 28] on div "Search..." at bounding box center [405, 24] width 43 height 18
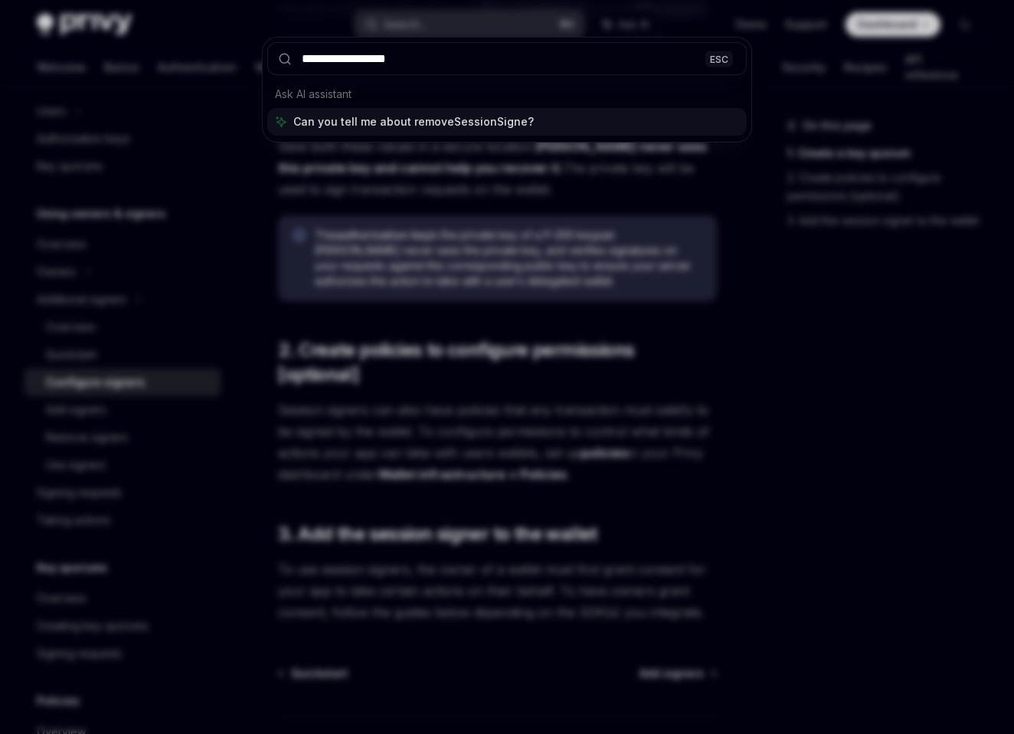
type input "**********"
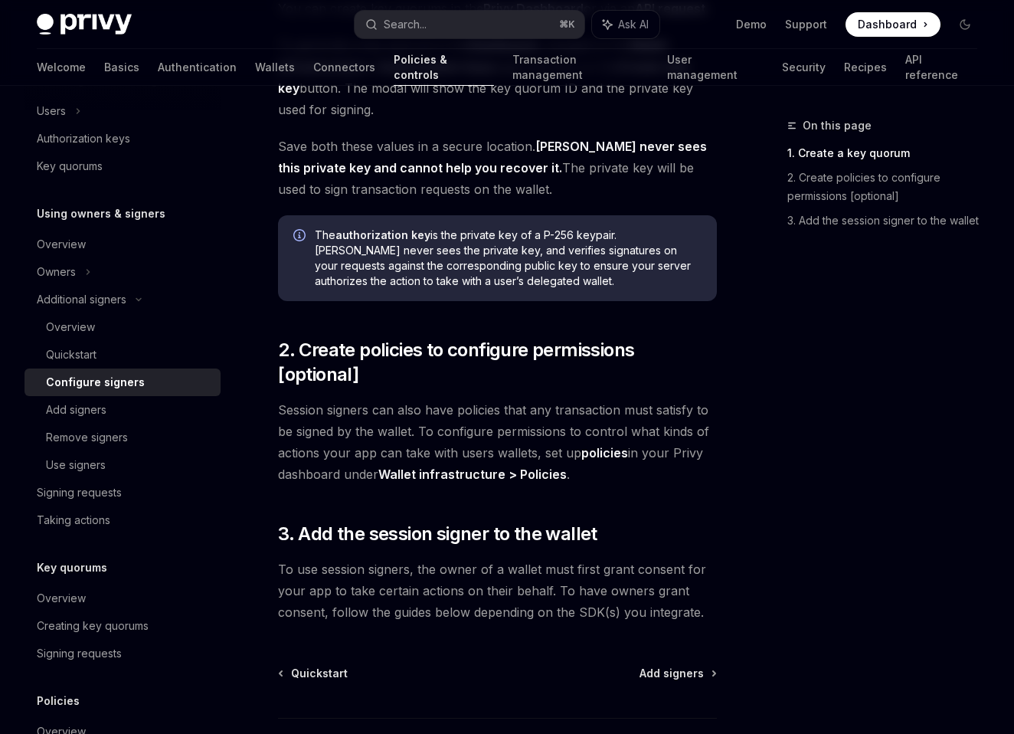
scroll to position [0, 0]
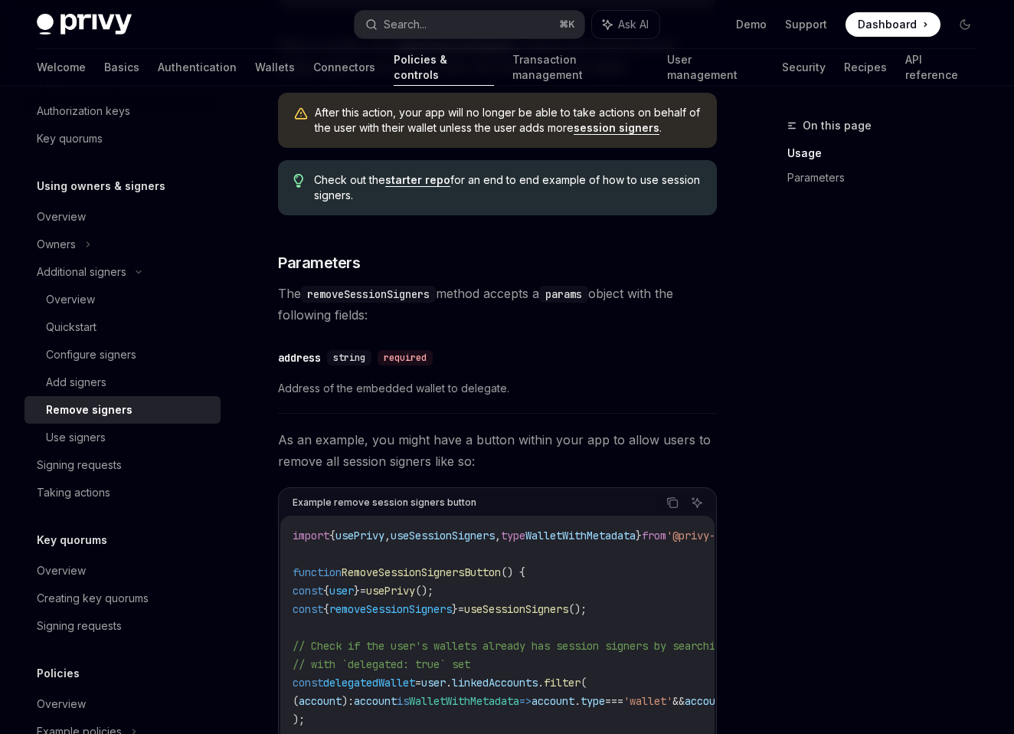
scroll to position [550, 0]
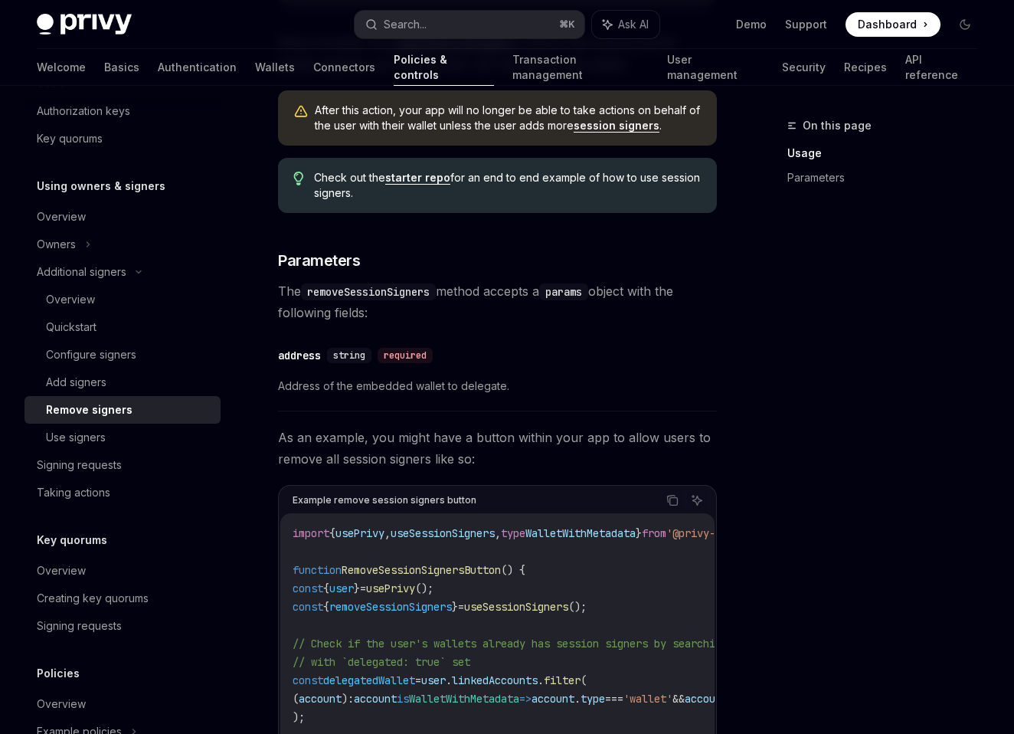
click at [827, 521] on div "On this page Usage Parameters" at bounding box center [873, 424] width 233 height 617
click at [797, 378] on div "On this page Usage Parameters" at bounding box center [873, 424] width 233 height 617
